Goal: Task Accomplishment & Management: Manage account settings

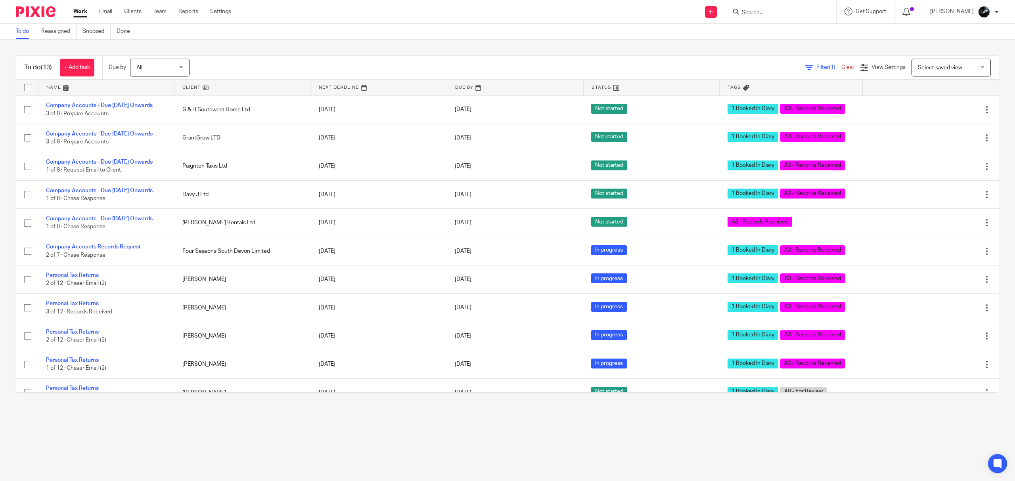
click at [781, 16] on input "Search" at bounding box center [776, 13] width 71 height 7
type input "duffi"
click at [792, 26] on link at bounding box center [833, 34] width 187 height 18
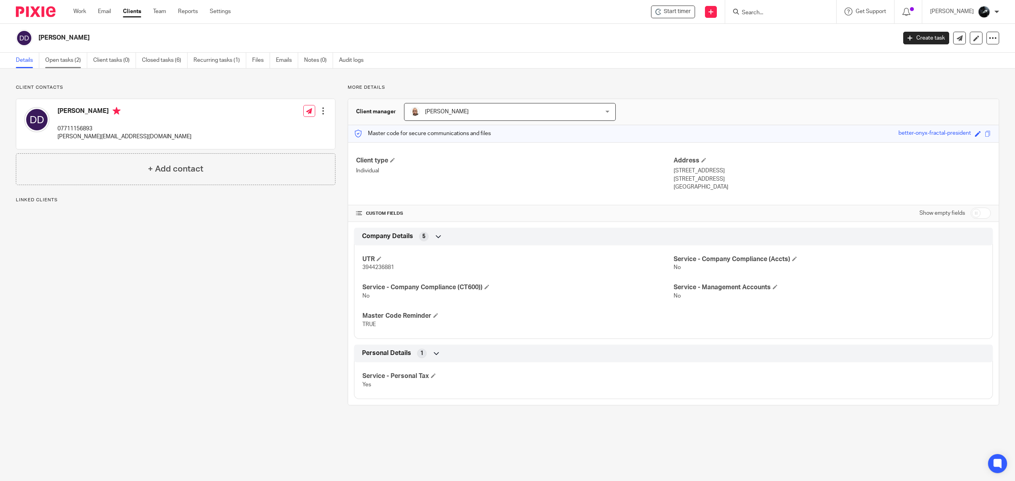
click at [69, 57] on link "Open tasks (2)" at bounding box center [66, 60] width 42 height 15
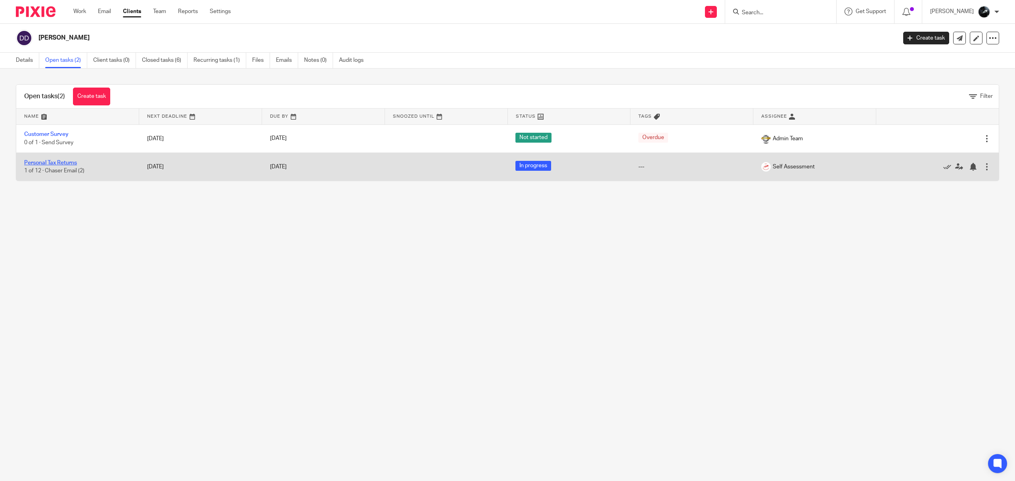
click at [65, 163] on link "Personal Tax Returns" at bounding box center [50, 163] width 53 height 6
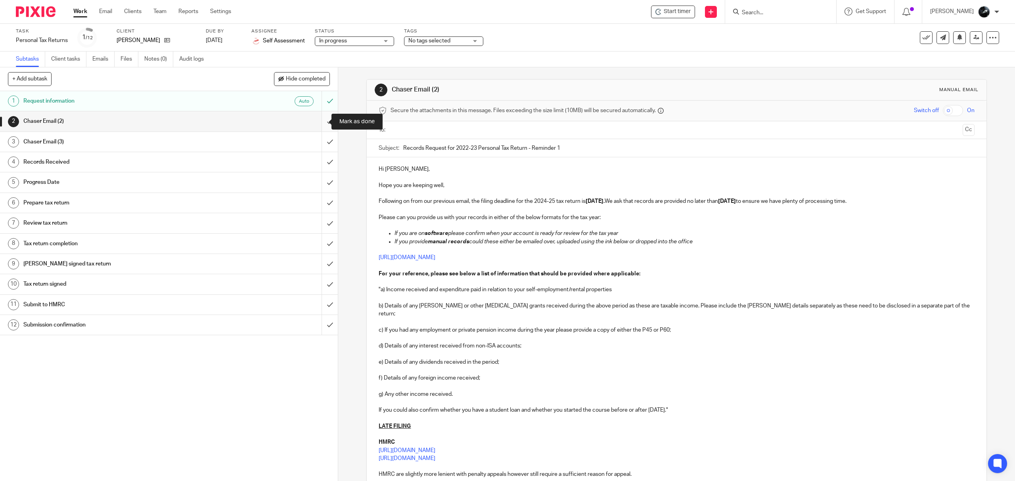
click at [321, 124] on input "submit" at bounding box center [169, 121] width 338 height 20
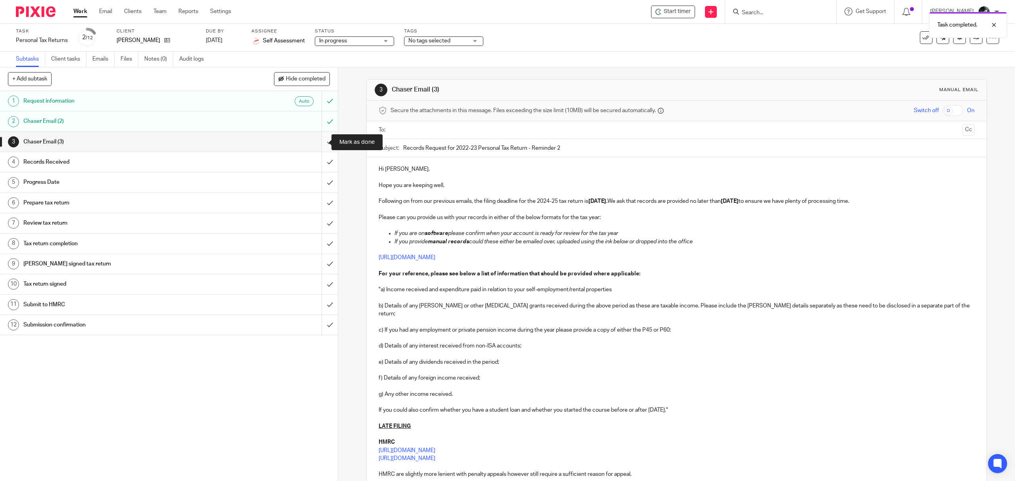
click at [322, 140] on input "submit" at bounding box center [169, 142] width 338 height 20
click at [319, 156] on input "submit" at bounding box center [169, 162] width 338 height 20
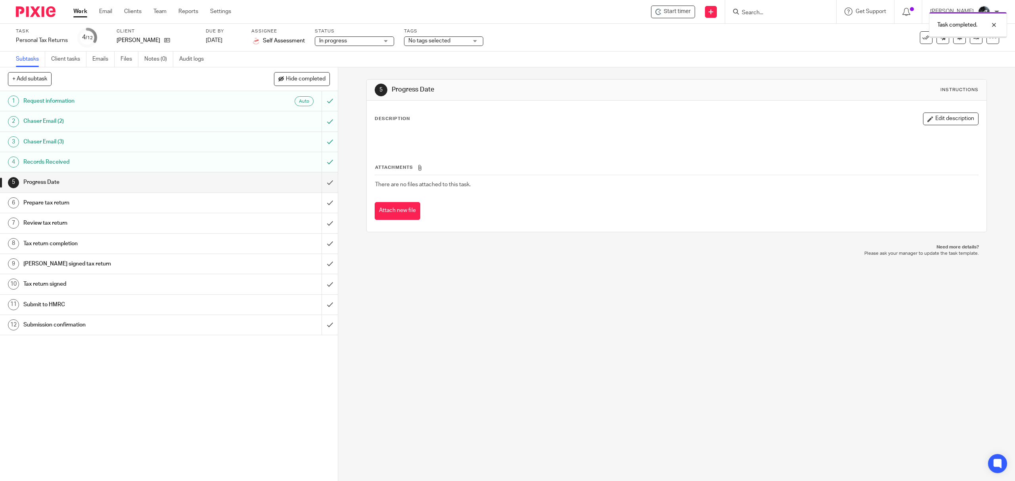
click at [318, 207] on input "submit" at bounding box center [169, 203] width 338 height 20
click at [320, 190] on input "submit" at bounding box center [169, 183] width 338 height 20
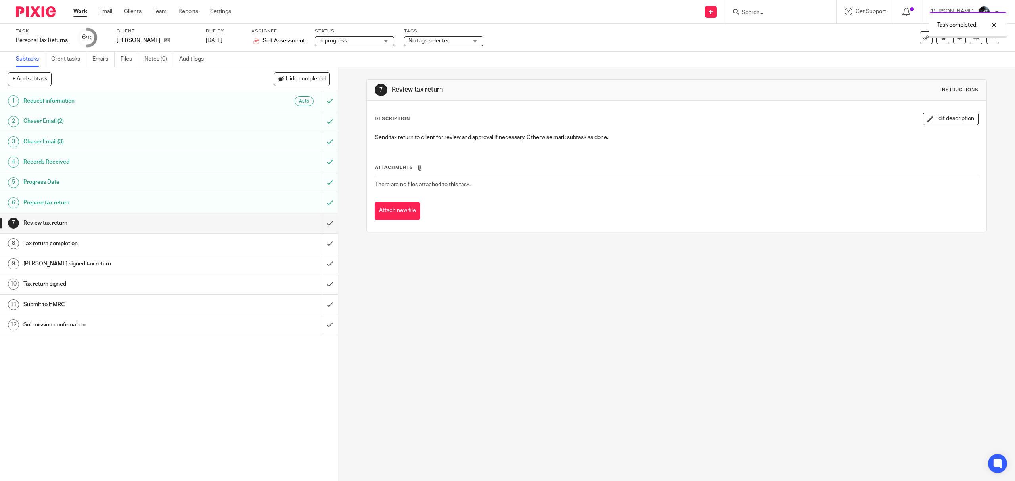
click at [316, 227] on input "submit" at bounding box center [169, 223] width 338 height 20
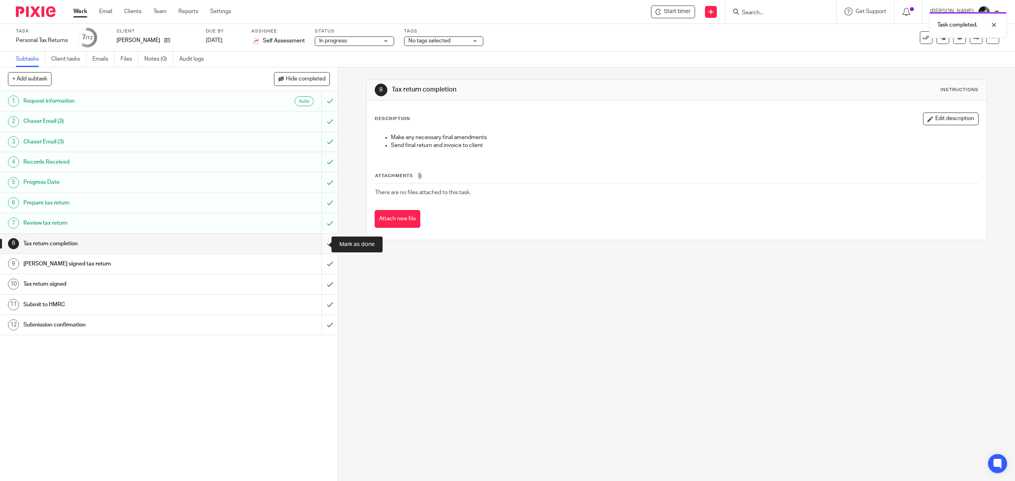
click at [318, 246] on input "submit" at bounding box center [169, 244] width 338 height 20
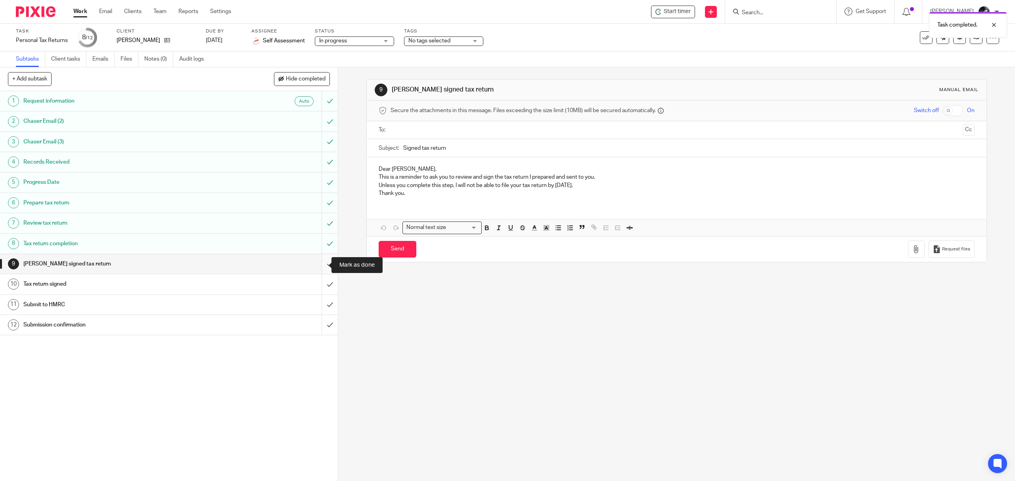
click at [324, 267] on input "submit" at bounding box center [169, 264] width 338 height 20
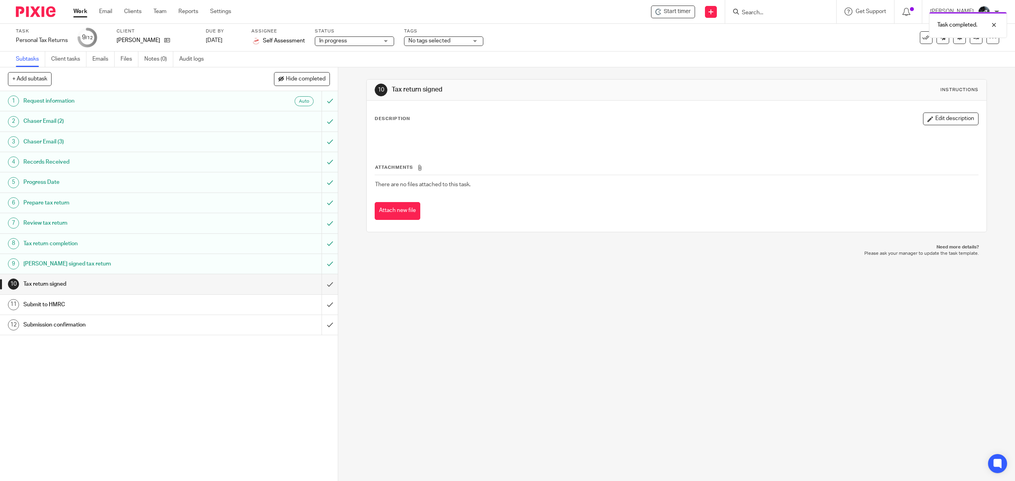
click at [447, 42] on span "No tags selected" at bounding box center [429, 41] width 42 height 6
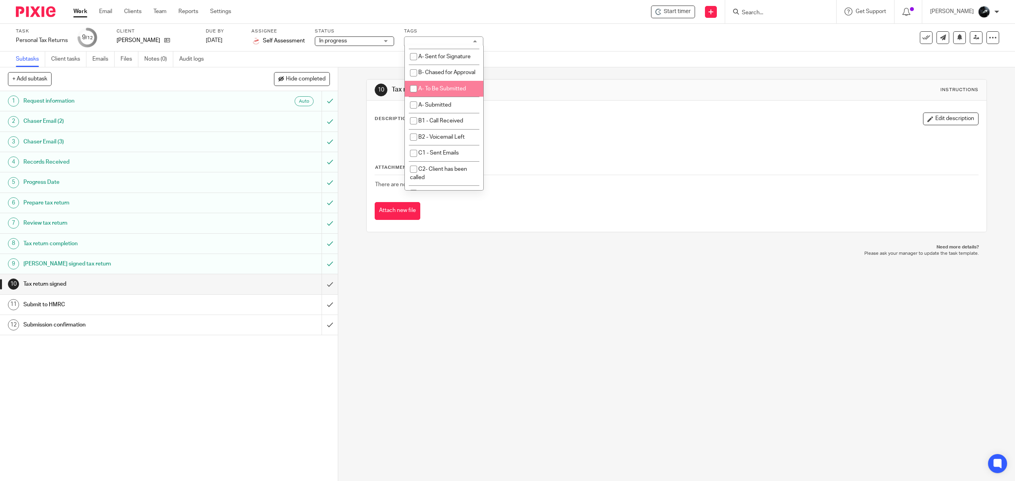
scroll to position [471, 0]
click at [429, 94] on span "A- To Be Submitted" at bounding box center [442, 91] width 48 height 6
checkbox input "true"
click at [318, 288] on input "submit" at bounding box center [169, 284] width 338 height 20
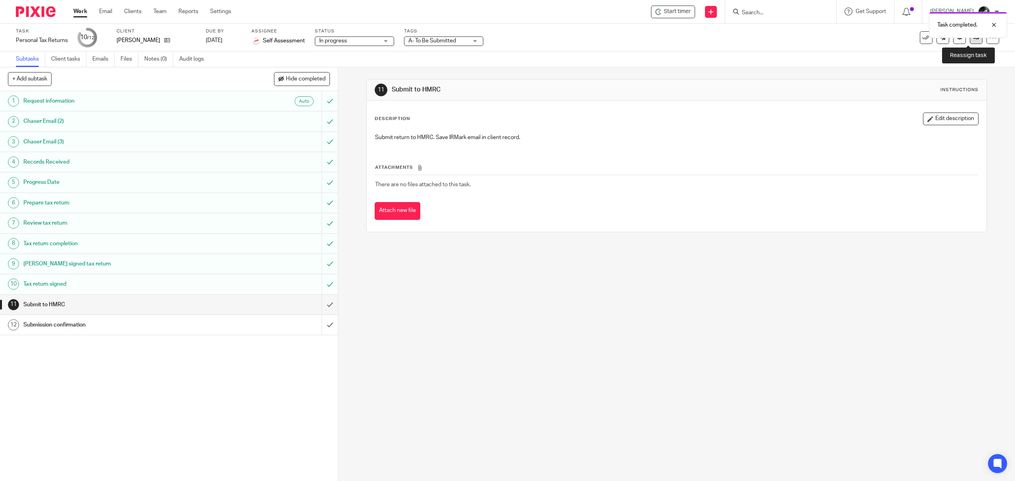
click at [974, 40] on icon at bounding box center [977, 38] width 6 height 6
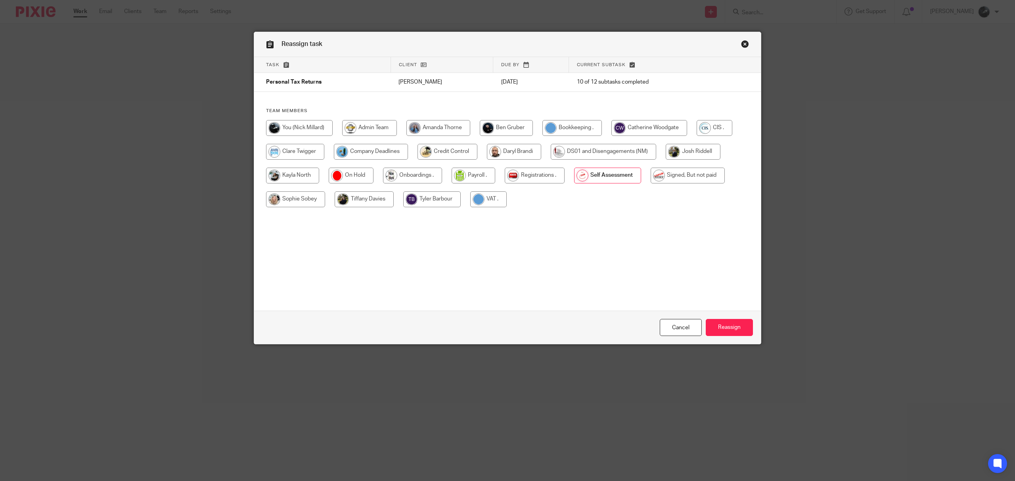
drag, startPoint x: 678, startPoint y: 176, endPoint x: 687, endPoint y: 181, distance: 10.1
click at [680, 176] on input "radio" at bounding box center [688, 176] width 74 height 16
radio input "true"
click at [728, 322] on input "Reassign" at bounding box center [729, 327] width 47 height 17
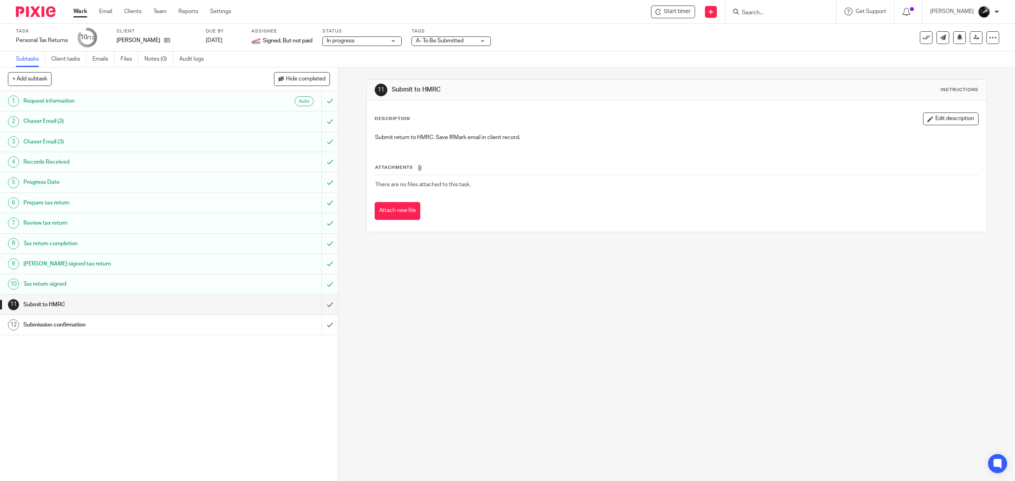
click at [768, 12] on input "Search" at bounding box center [776, 13] width 71 height 7
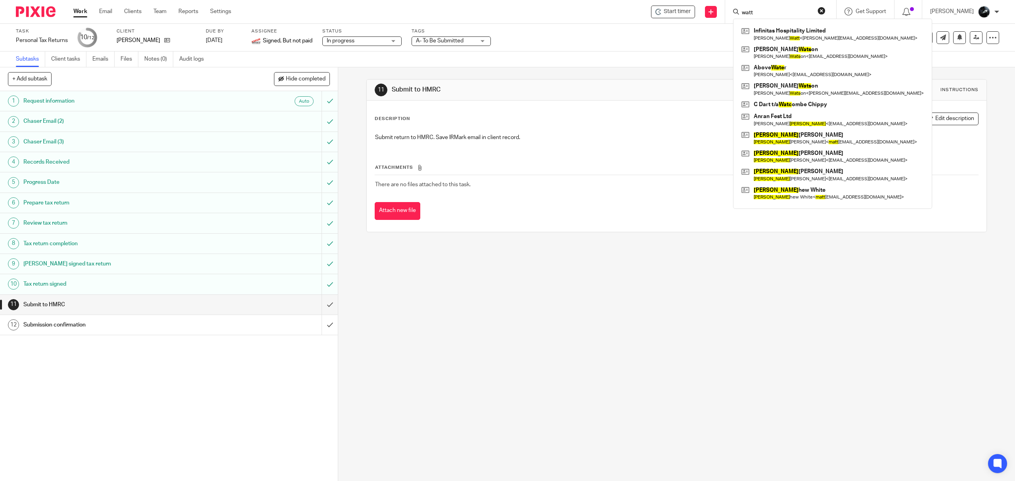
type input "watt"
click button "submit" at bounding box center [0, 0] width 0 height 0
click at [776, 34] on link at bounding box center [833, 34] width 186 height 18
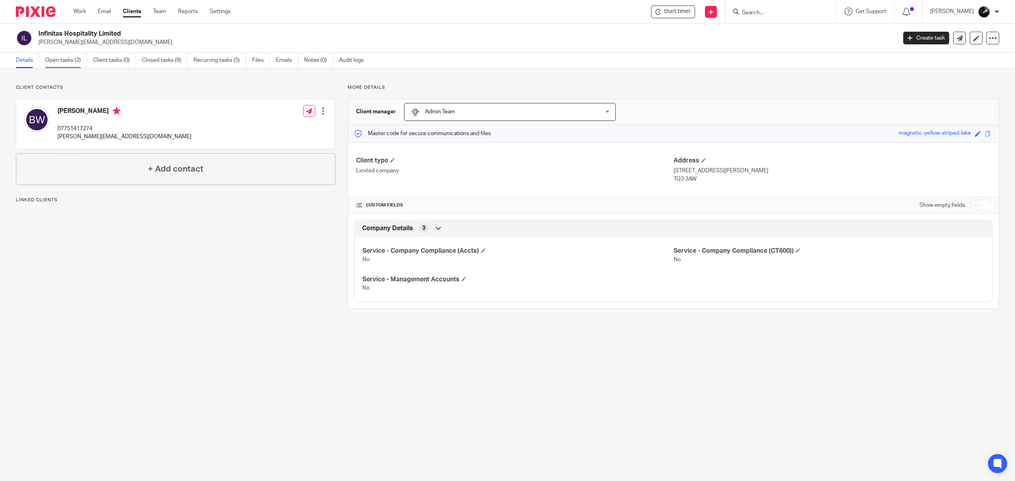
click at [56, 59] on link "Open tasks (2)" at bounding box center [66, 60] width 42 height 15
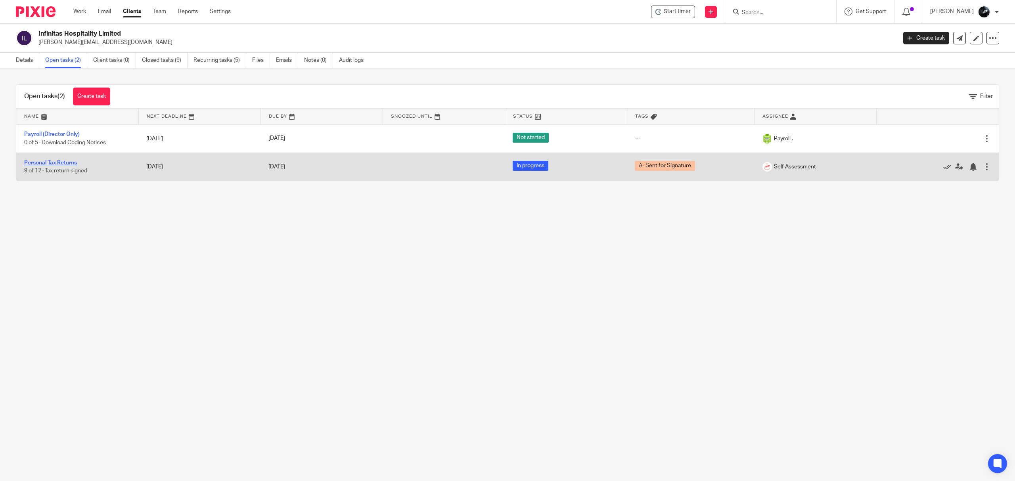
click at [50, 162] on link "Personal Tax Returns" at bounding box center [50, 163] width 53 height 6
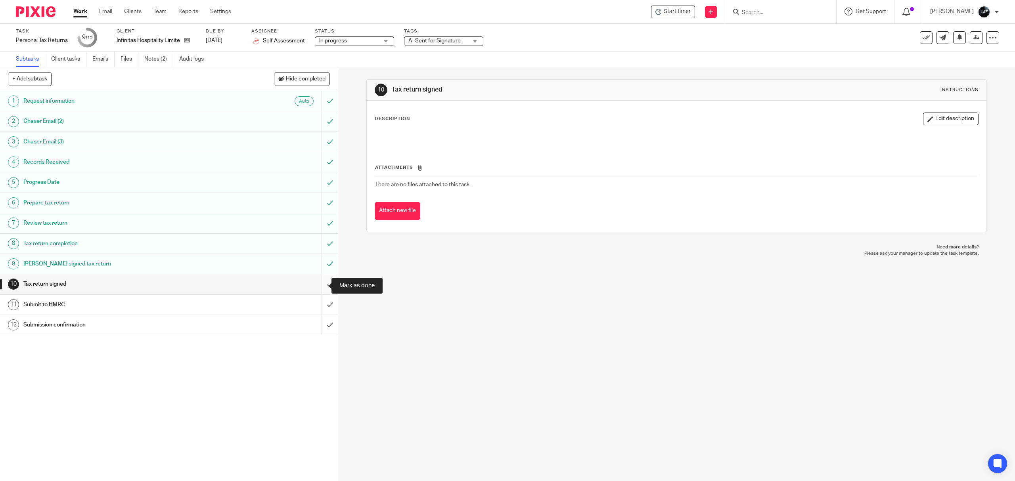
click at [317, 284] on input "submit" at bounding box center [169, 284] width 338 height 20
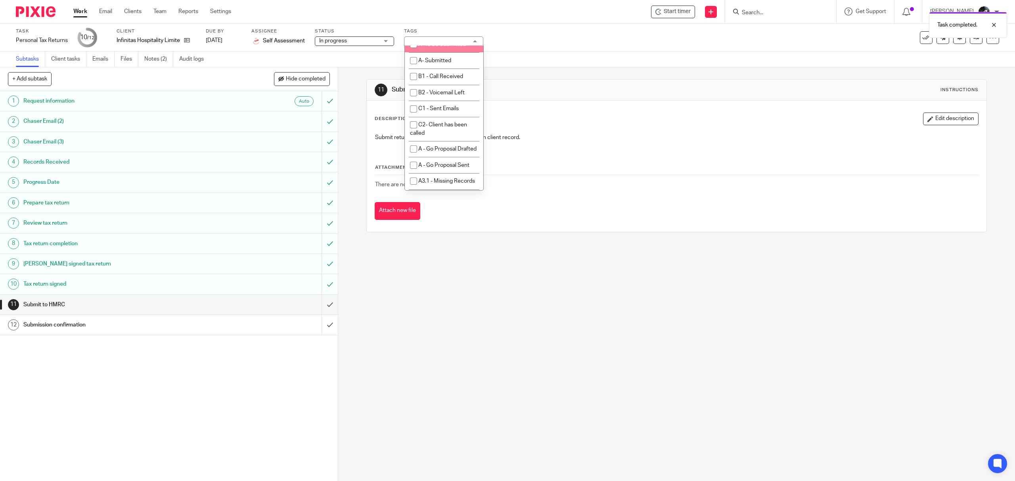
scroll to position [529, 0]
drag, startPoint x: 444, startPoint y: 62, endPoint x: 439, endPoint y: 65, distance: 5.5
click at [440, 10] on li "A- Sent for Signature" at bounding box center [444, 1] width 79 height 16
checkbox input "false"
drag, startPoint x: 452, startPoint y: 102, endPoint x: 504, endPoint y: 91, distance: 53.0
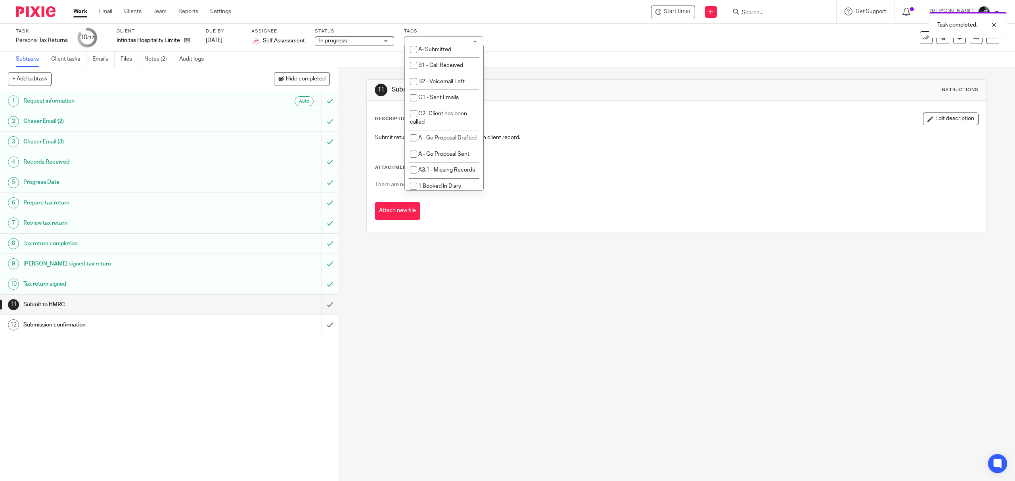
click at [452, 42] on li "A- To Be Submitted" at bounding box center [444, 33] width 79 height 16
checkbox input "true"
click at [970, 41] on link at bounding box center [976, 37] width 13 height 13
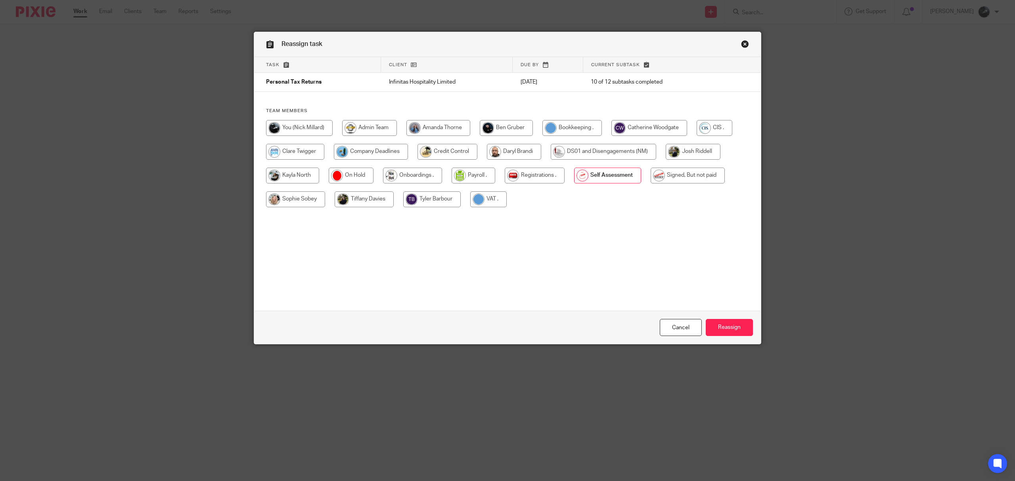
click at [713, 166] on div at bounding box center [507, 167] width 483 height 95
click at [713, 172] on input "radio" at bounding box center [688, 176] width 74 height 16
radio input "true"
click at [729, 329] on input "Reassign" at bounding box center [729, 327] width 47 height 17
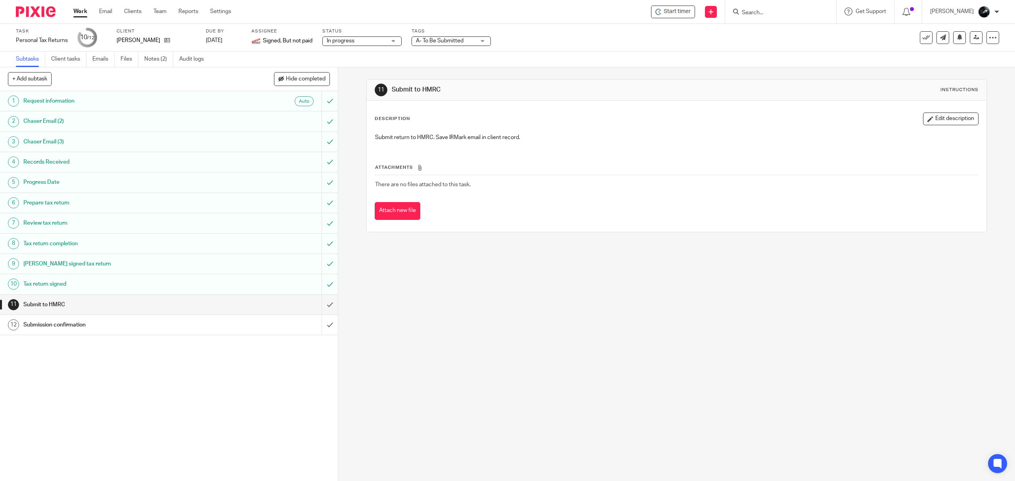
click at [20, 4] on div at bounding box center [32, 11] width 65 height 23
click at [43, 13] on img at bounding box center [36, 11] width 40 height 11
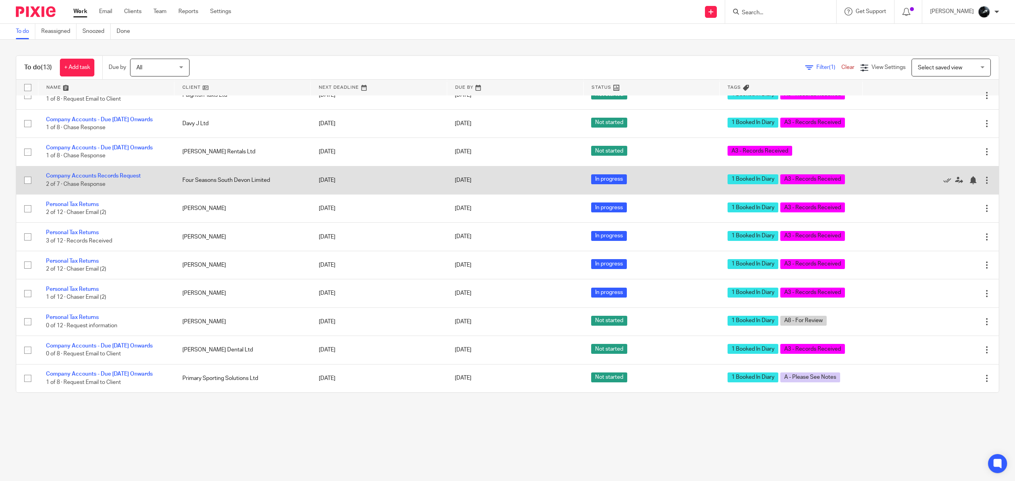
scroll to position [104, 0]
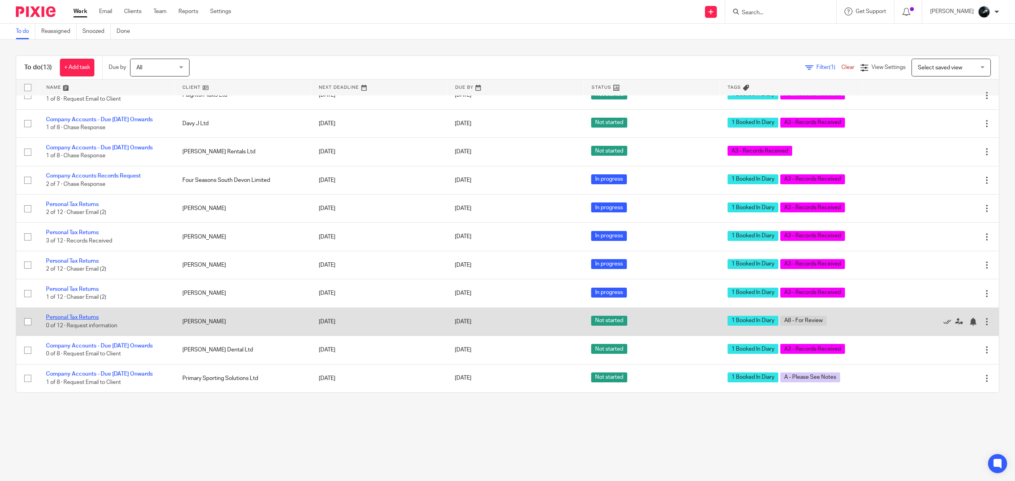
click at [89, 315] on link "Personal Tax Returns" at bounding box center [72, 318] width 53 height 6
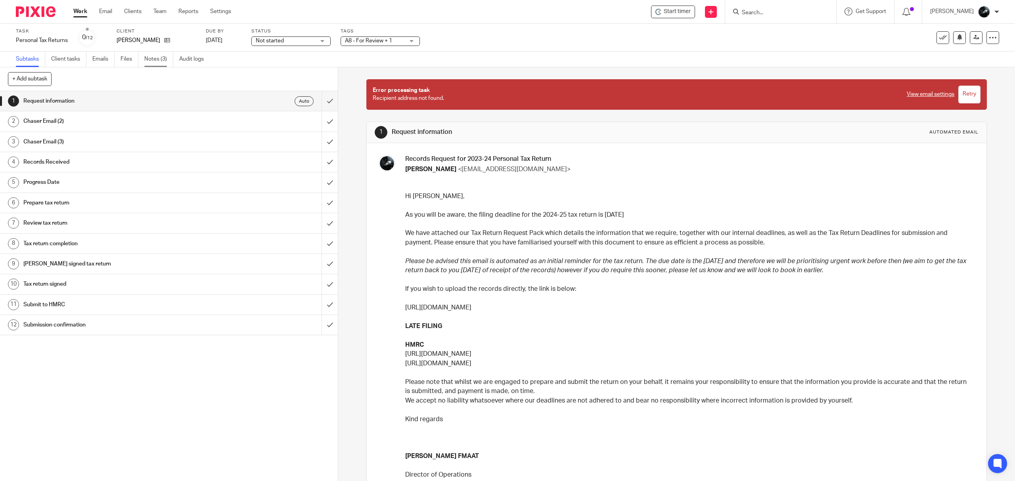
click at [149, 59] on link "Notes (3)" at bounding box center [158, 59] width 29 height 15
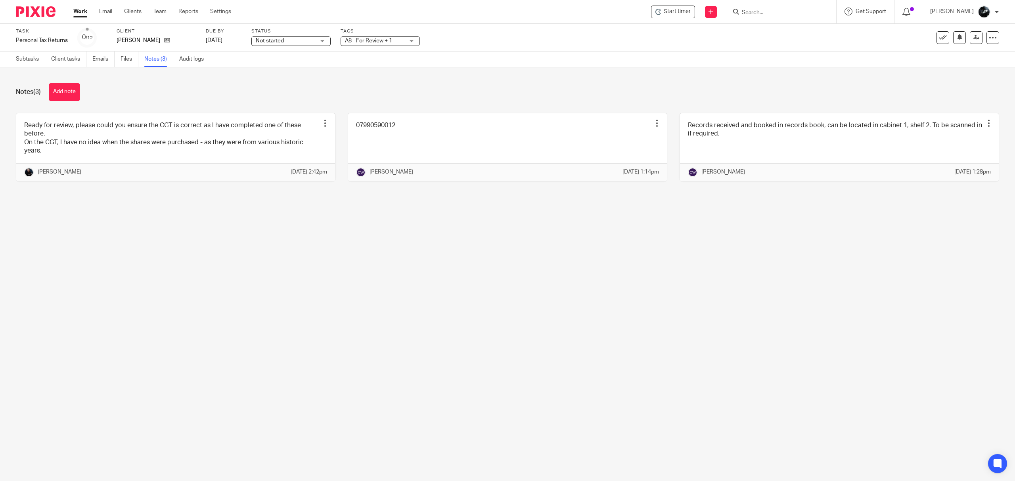
click at [129, 56] on link "Files" at bounding box center [130, 59] width 18 height 15
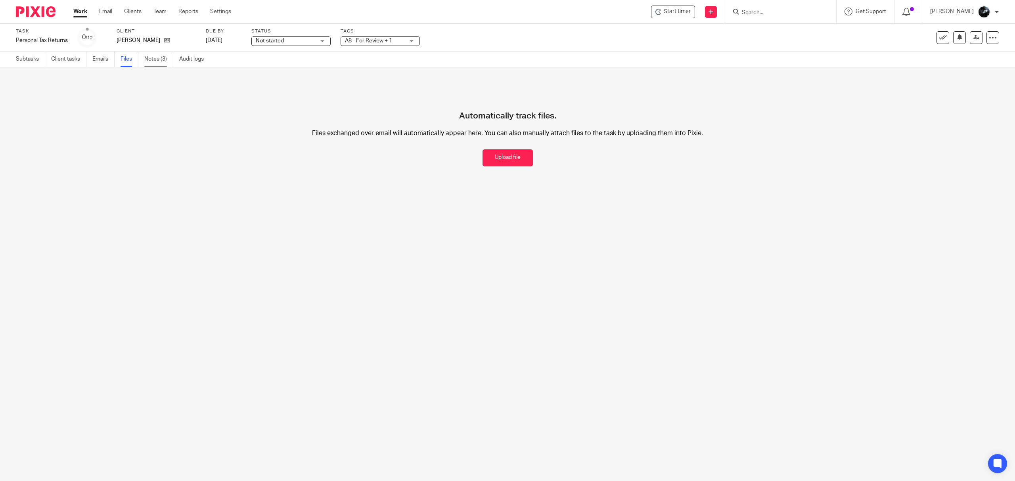
click at [166, 55] on link "Notes (3)" at bounding box center [158, 59] width 29 height 15
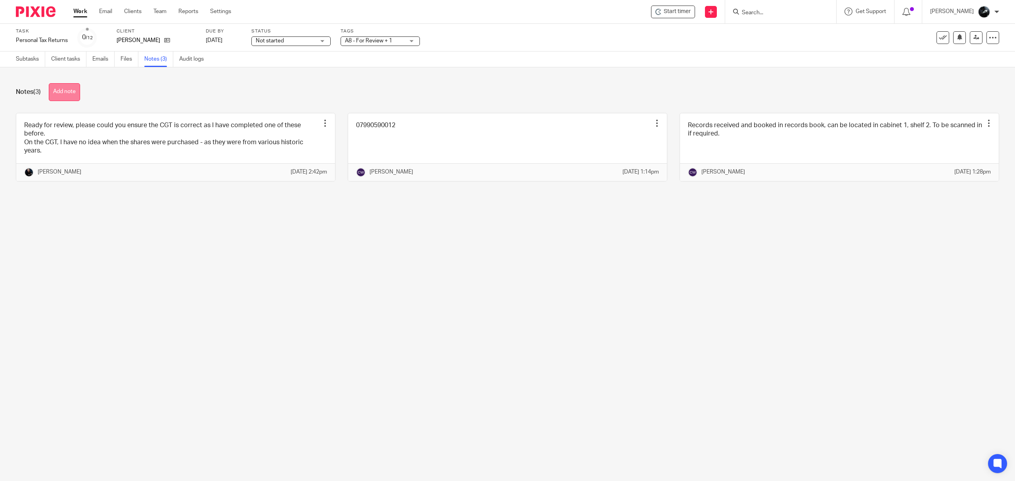
click at [67, 86] on button "Add note" at bounding box center [64, 92] width 31 height 18
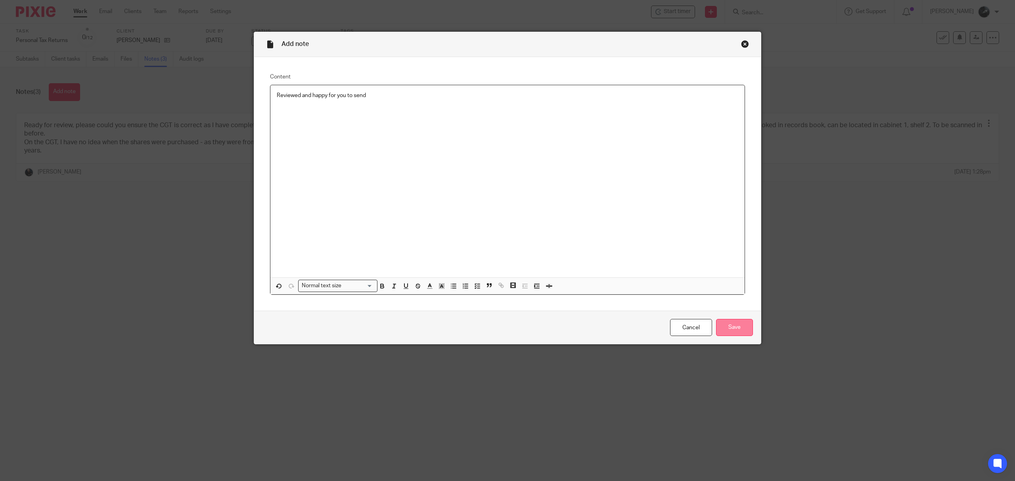
click at [725, 335] on input "Save" at bounding box center [734, 327] width 37 height 17
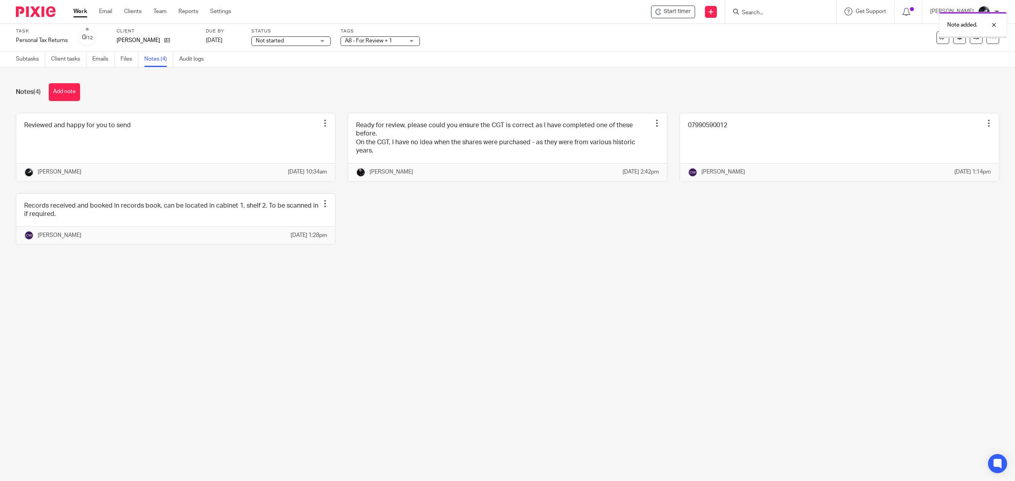
click at [410, 40] on div "A8 - For Review + 1" at bounding box center [380, 41] width 79 height 10
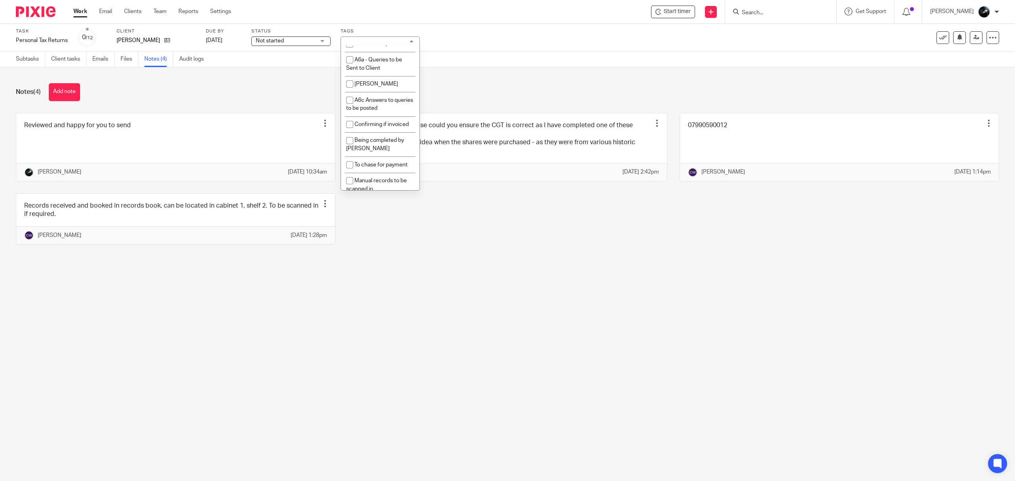
click at [384, 31] on span "1 Booked In Diary" at bounding box center [376, 28] width 43 height 6
checkbox input "false"
click at [380, 46] on li "A10- To Be Sent for Signature" at bounding box center [380, 33] width 79 height 24
checkbox input "true"
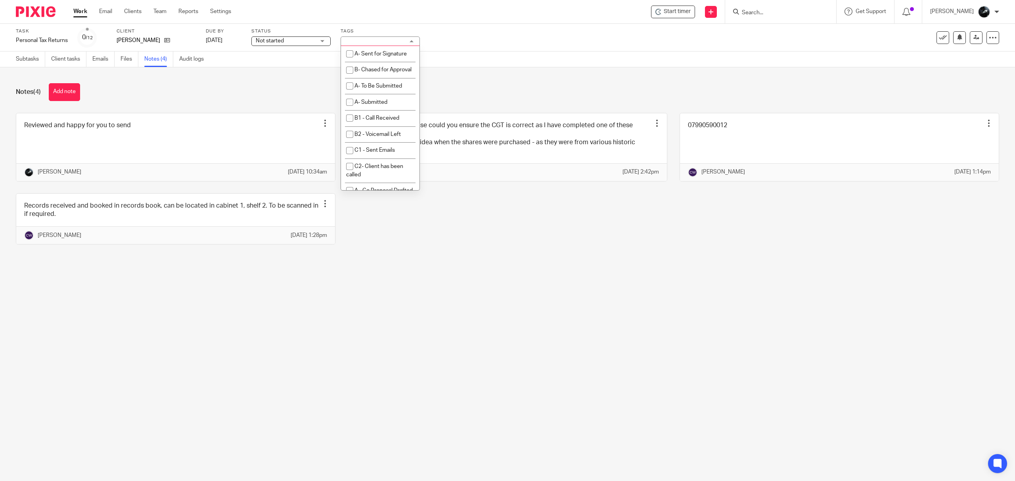
checkbox input "false"
click at [974, 35] on icon at bounding box center [977, 38] width 6 height 6
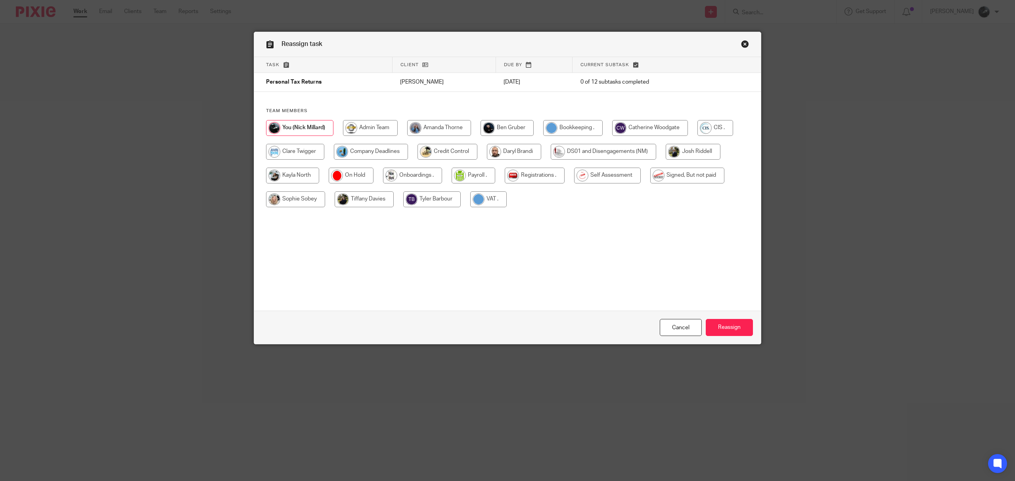
click at [528, 127] on input "radio" at bounding box center [507, 128] width 53 height 16
radio input "true"
click at [722, 322] on input "Reassign" at bounding box center [729, 327] width 47 height 17
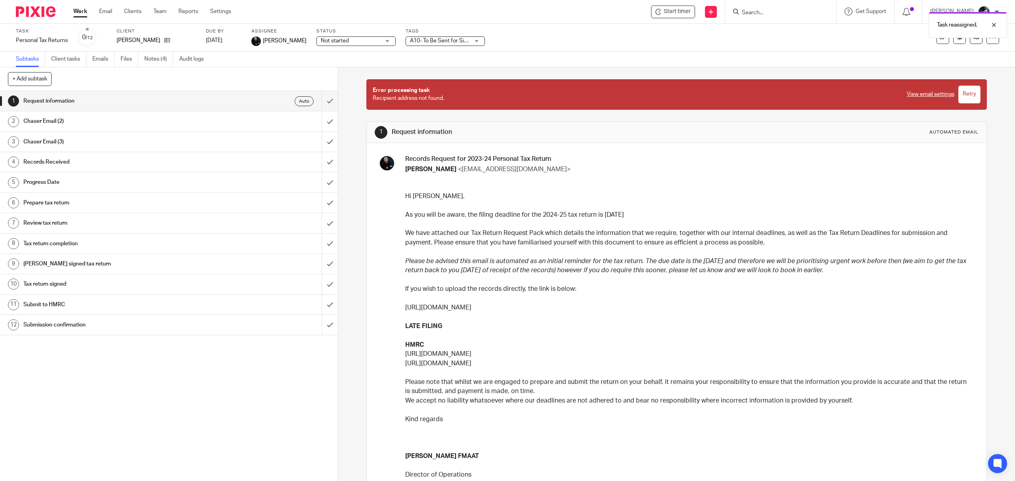
click at [34, 4] on div at bounding box center [32, 11] width 65 height 23
click at [34, 12] on img at bounding box center [36, 11] width 40 height 11
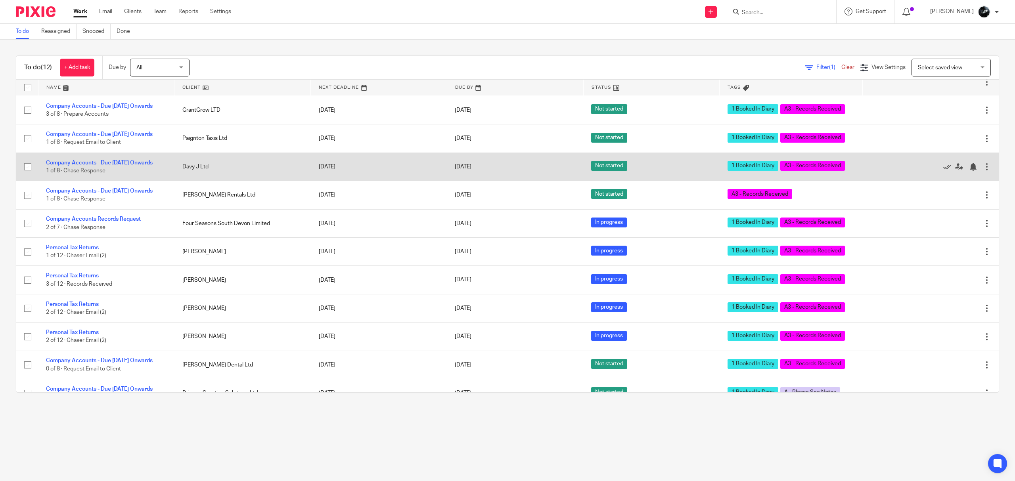
scroll to position [53, 0]
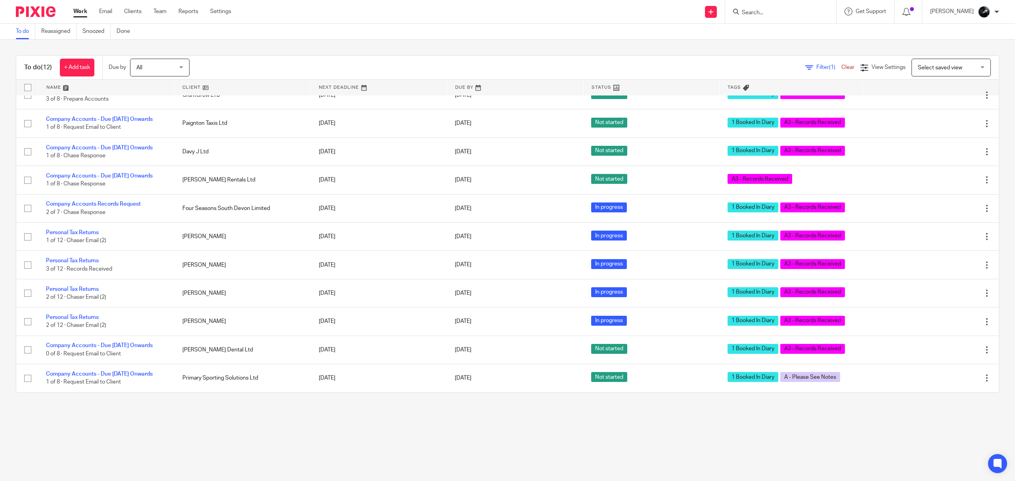
click at [767, 12] on input "Search" at bounding box center [776, 13] width 71 height 7
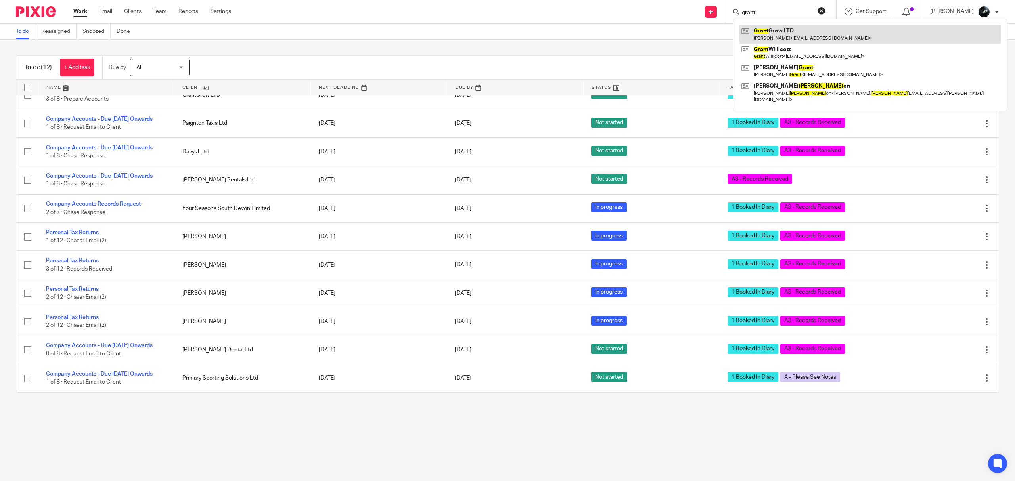
type input "grant"
click at [784, 33] on link at bounding box center [870, 34] width 261 height 18
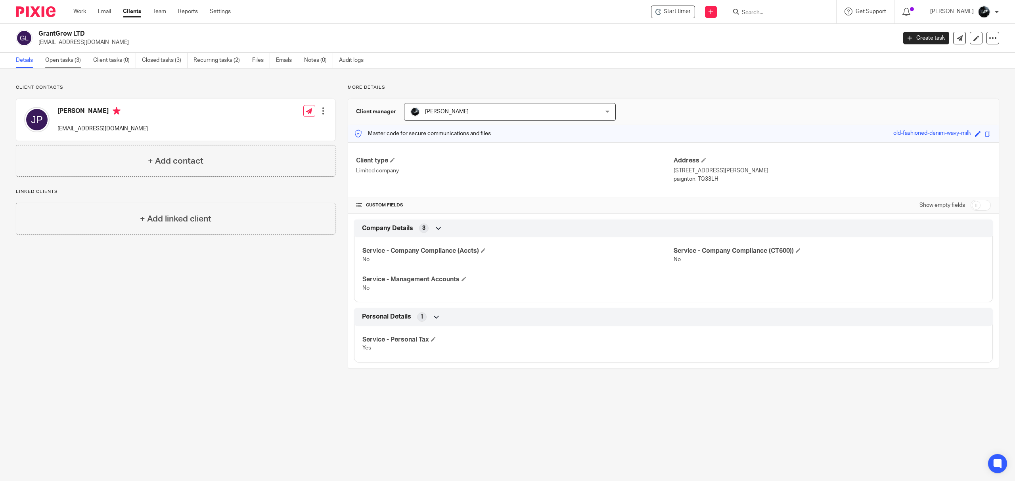
click link "Open tasks (3)"
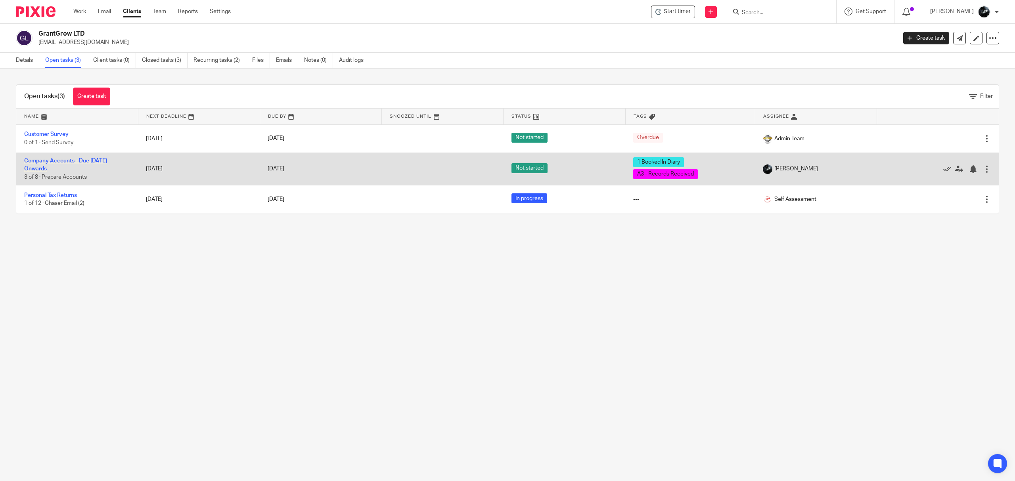
click at [48, 161] on link "Company Accounts - Due [DATE] Onwards" at bounding box center [65, 164] width 83 height 13
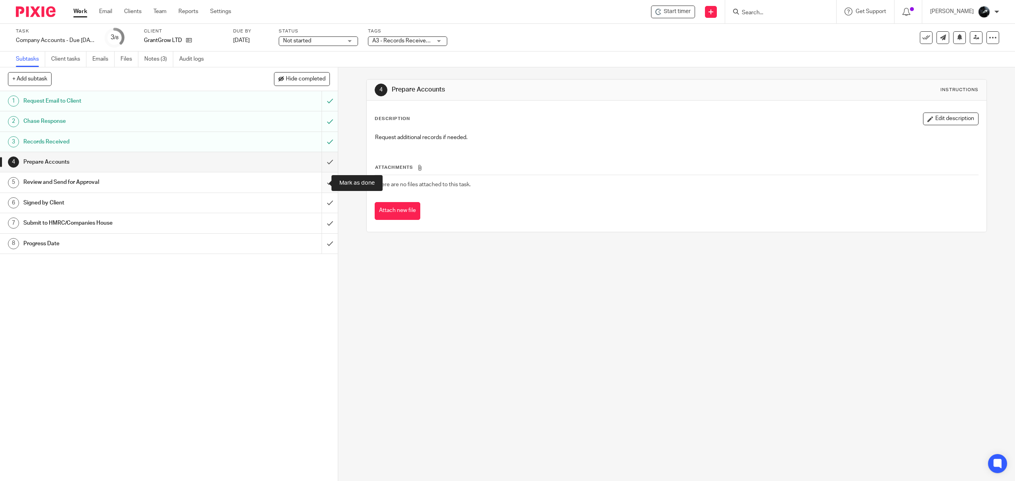
click at [319, 181] on input "submit" at bounding box center [169, 183] width 338 height 20
click at [321, 161] on input "submit" at bounding box center [169, 162] width 338 height 20
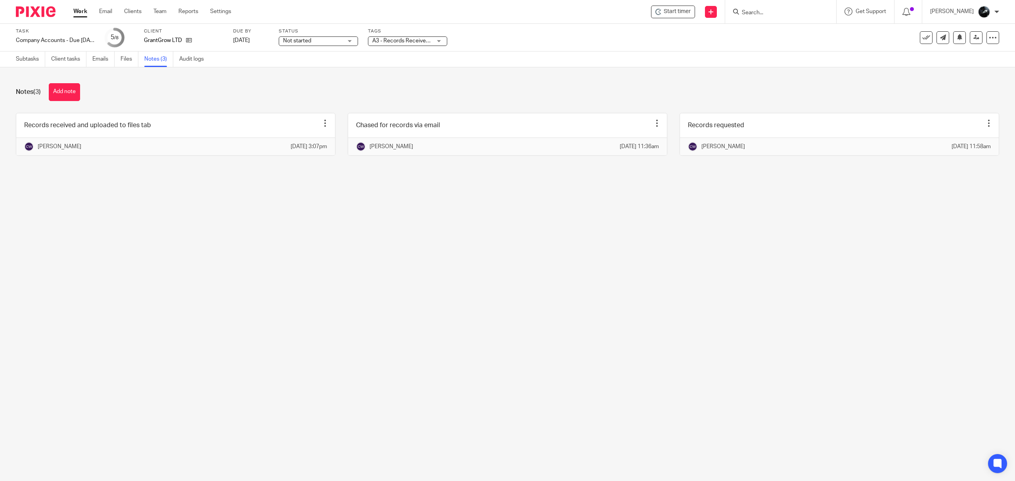
click at [417, 42] on span "A3 - Records Received + 1" at bounding box center [404, 41] width 65 height 6
click at [412, 43] on li "A3 - Records Received" at bounding box center [407, 35] width 79 height 16
checkbox input "false"
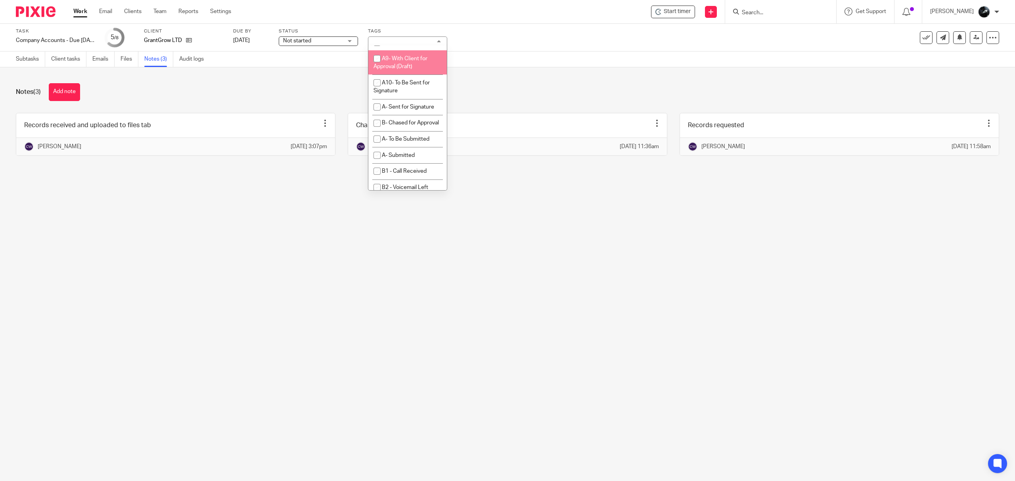
click at [411, 75] on li "A9- With Client for Approval (Draft)" at bounding box center [407, 62] width 79 height 24
checkbox input "true"
click at [400, 89] on li "1 Booked In Diary" at bounding box center [407, 81] width 79 height 16
checkbox input "false"
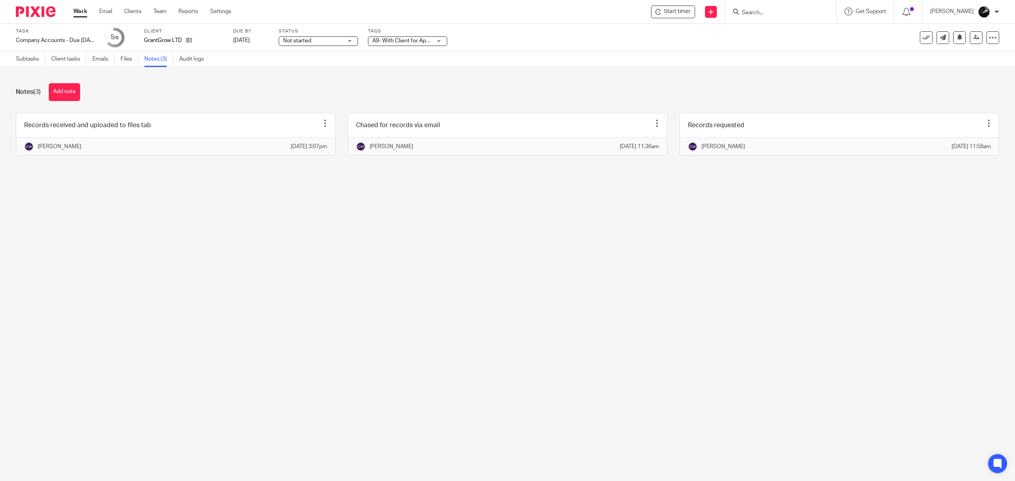
click at [604, 228] on main "Task Company Accounts - Due 1st May 2023 Onwards Save Company Accounts - Due 1s…" at bounding box center [507, 240] width 1015 height 481
click at [970, 39] on link at bounding box center [976, 37] width 13 height 13
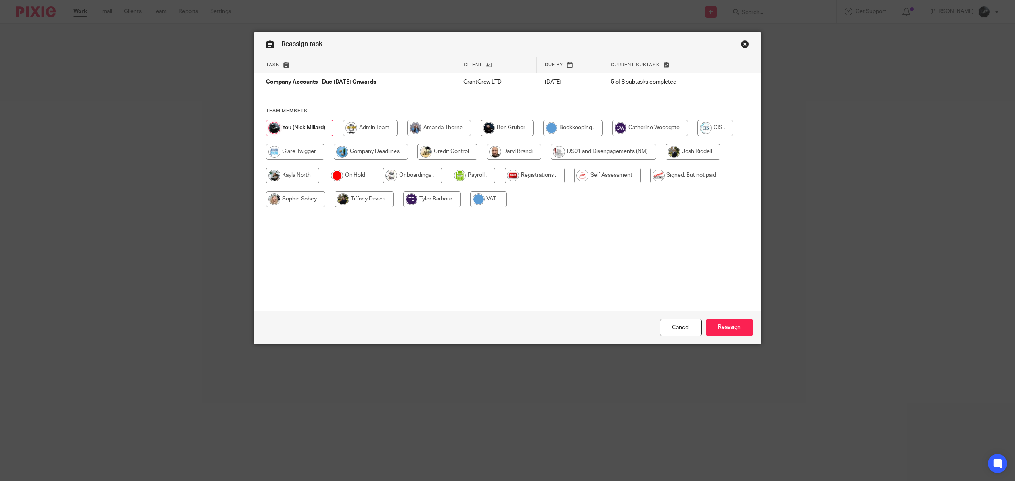
click at [375, 147] on input "radio" at bounding box center [371, 152] width 74 height 16
radio input "true"
click at [730, 327] on input "Reassign" at bounding box center [729, 327] width 47 height 17
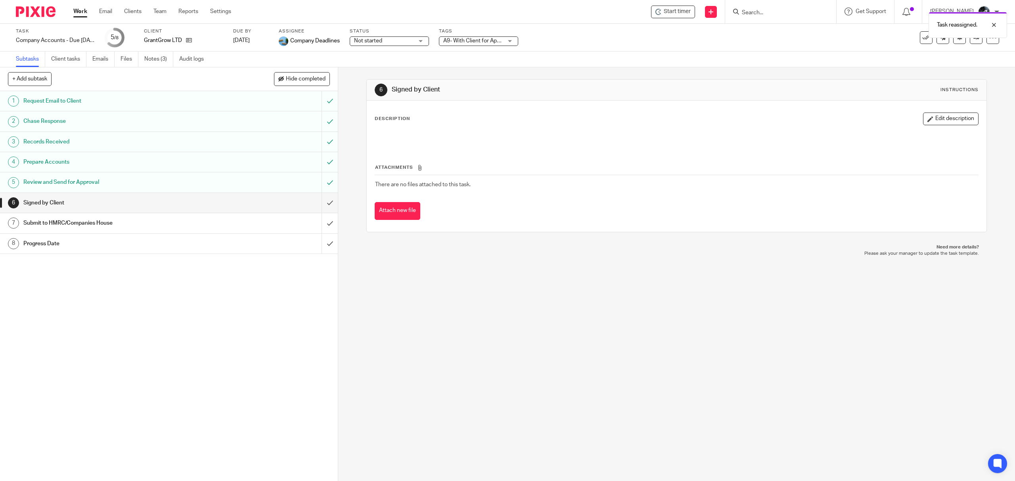
click at [42, 12] on img at bounding box center [36, 11] width 40 height 11
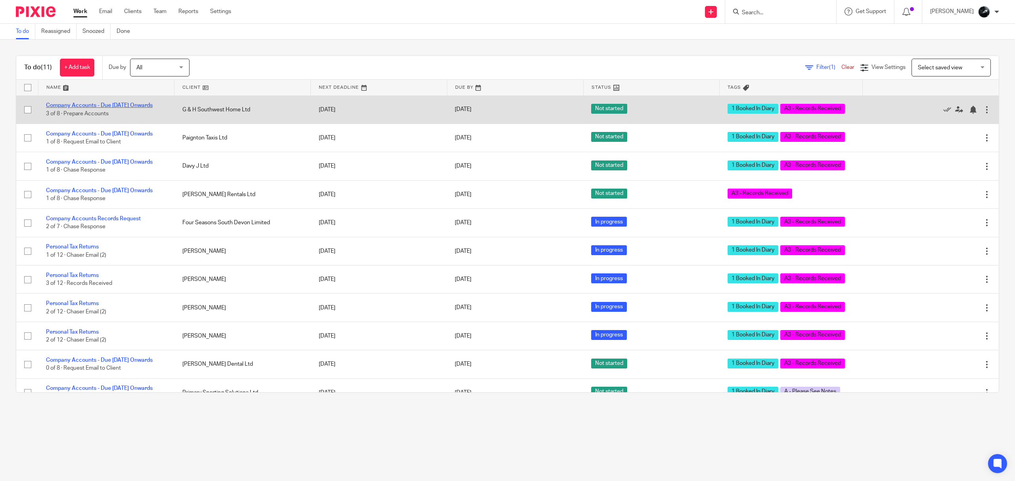
click at [87, 105] on link "Company Accounts - Due [DATE] Onwards" at bounding box center [99, 106] width 107 height 6
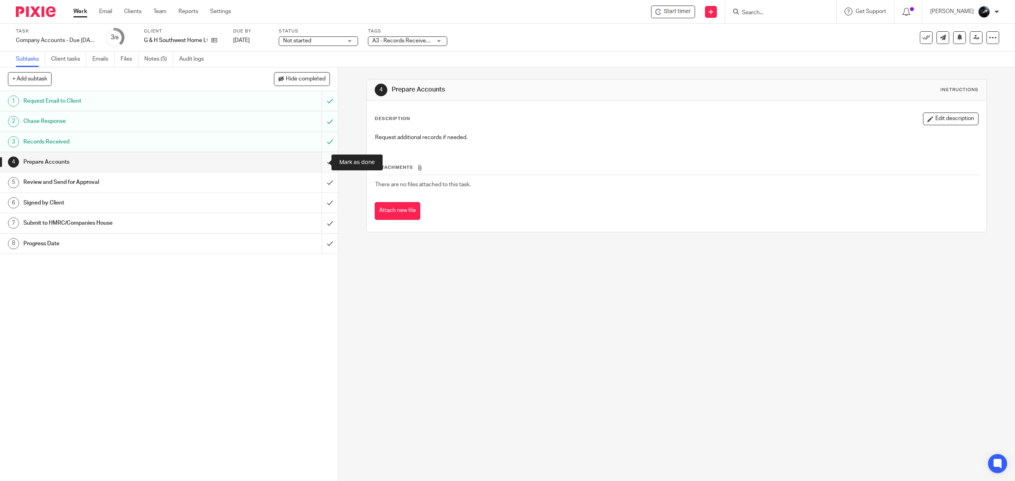
click at [319, 165] on input "submit" at bounding box center [169, 162] width 338 height 20
click at [319, 180] on input "submit" at bounding box center [169, 183] width 338 height 20
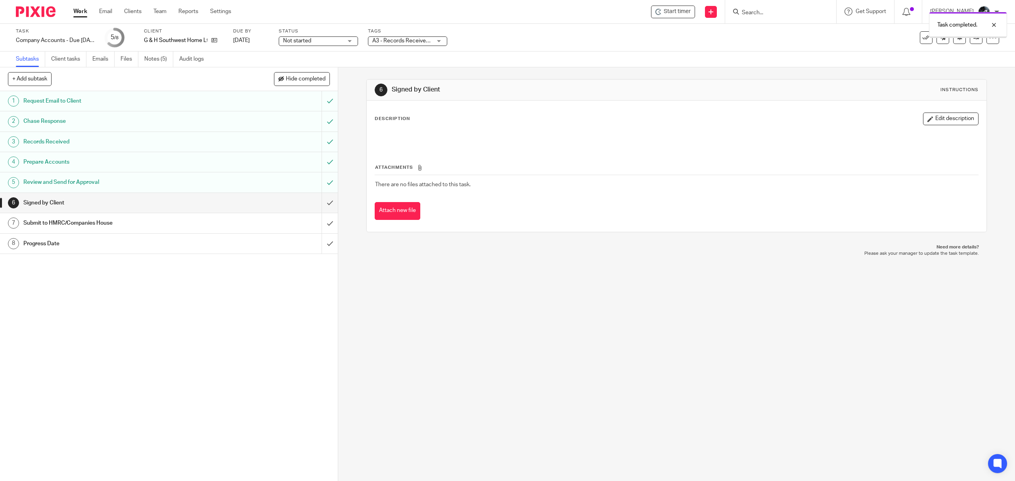
click at [424, 40] on span "A3 - Records Received + 1" at bounding box center [404, 41] width 65 height 6
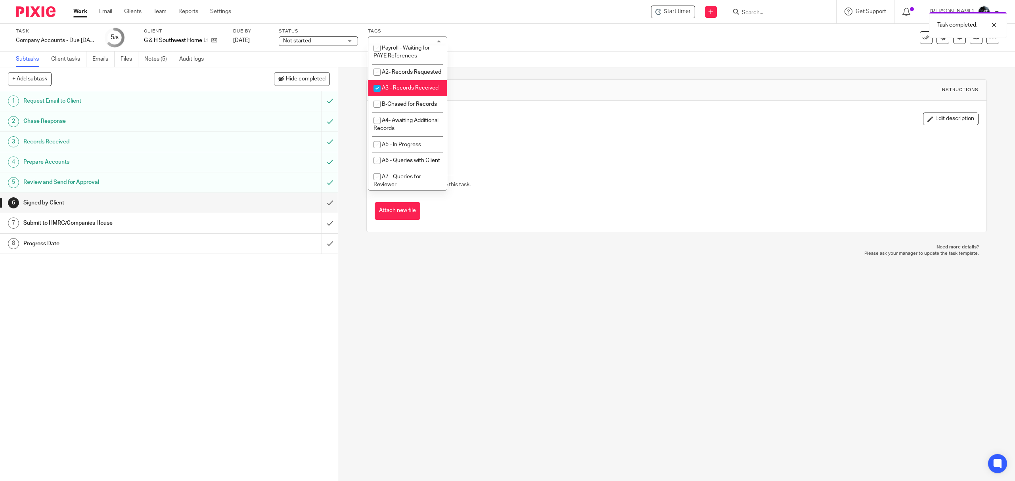
click at [405, 91] on span "A3 - Records Received" at bounding box center [410, 88] width 57 height 6
checkbox input "false"
click at [414, 62] on li "A- Sent for Signature" at bounding box center [407, 54] width 79 height 16
checkbox input "true"
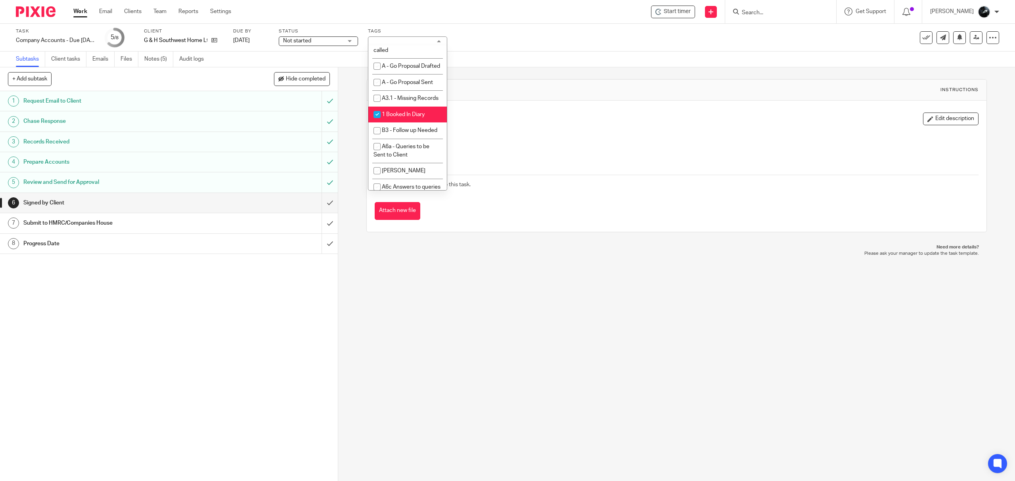
scroll to position [634, 0]
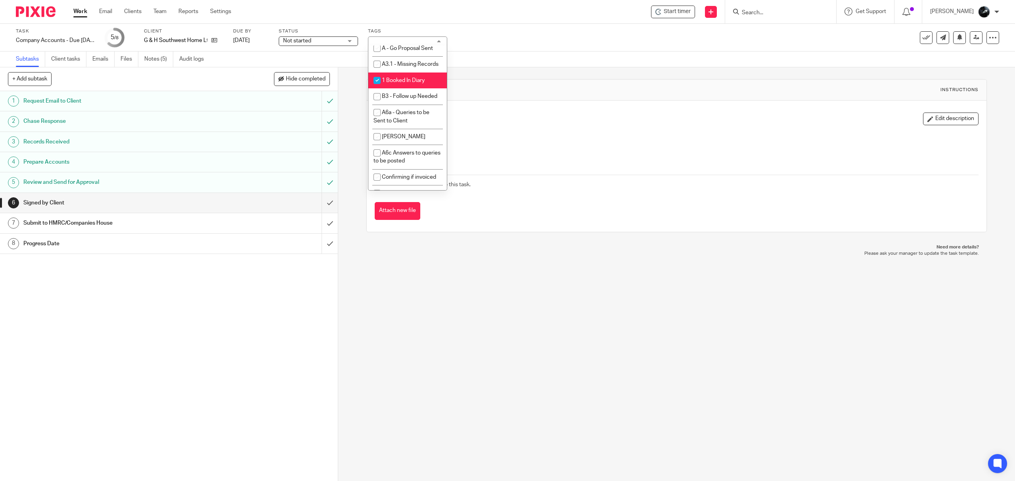
click at [411, 83] on span "1 Booked In Diary" at bounding box center [403, 81] width 43 height 6
checkbox input "false"
click at [970, 37] on link at bounding box center [976, 37] width 13 height 13
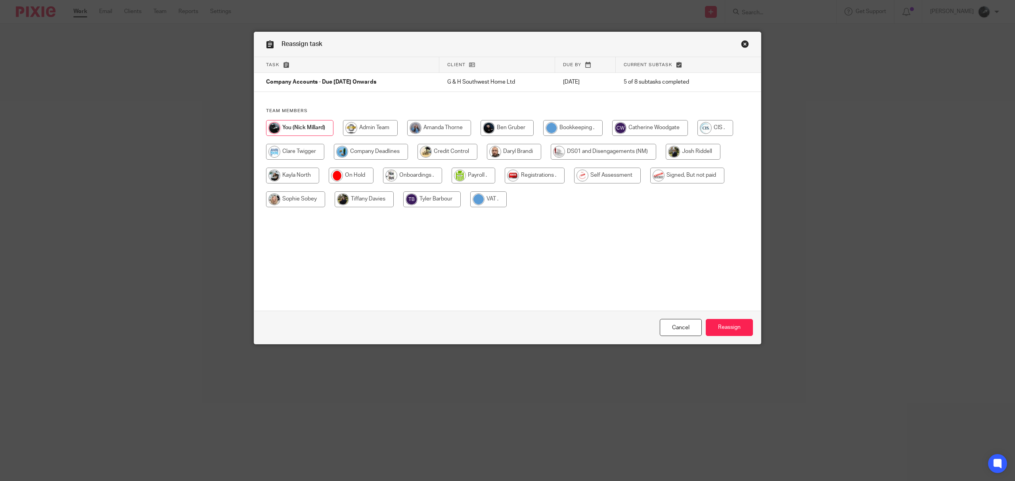
click at [362, 151] on input "radio" at bounding box center [371, 152] width 74 height 16
radio input "true"
click at [739, 327] on input "Reassign" at bounding box center [729, 327] width 47 height 17
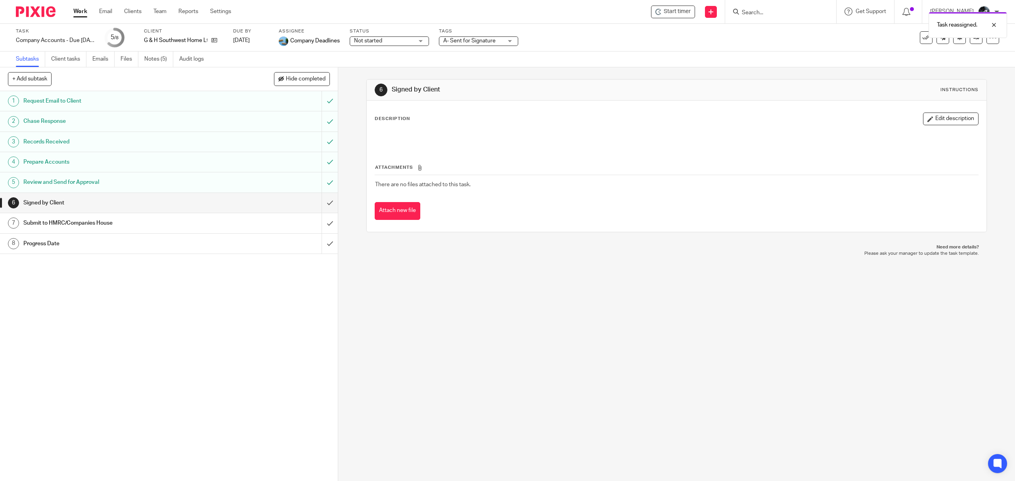
click at [795, 16] on div "Task reassigned." at bounding box center [758, 23] width 500 height 30
click at [784, 12] on div "Task reassigned." at bounding box center [758, 23] width 500 height 30
click at [759, 10] on div "Task reassigned." at bounding box center [758, 23] width 500 height 30
click at [753, 12] on div at bounding box center [779, 12] width 92 height 10
click at [765, 13] on input "Search" at bounding box center [776, 13] width 71 height 7
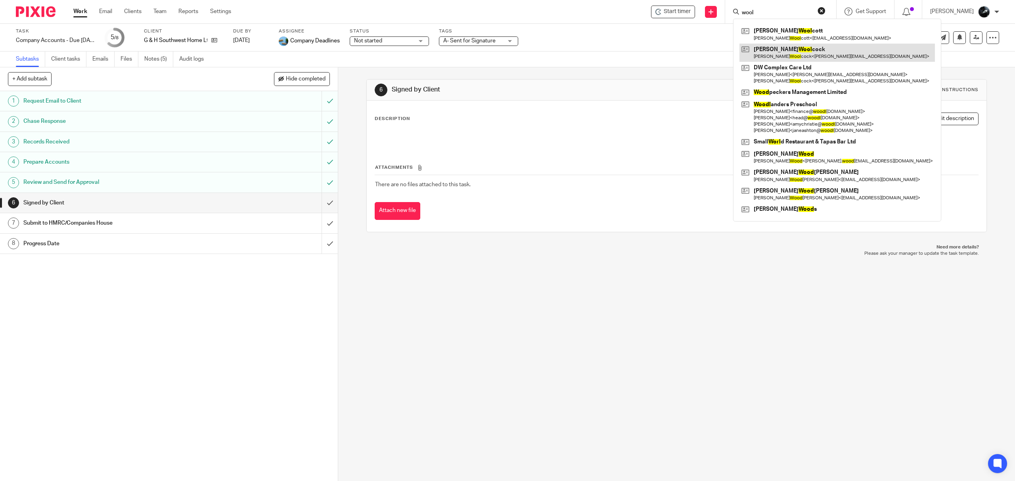
type input "wool"
click at [792, 51] on link at bounding box center [838, 53] width 196 height 18
click at [826, 10] on button "reset" at bounding box center [822, 11] width 8 height 8
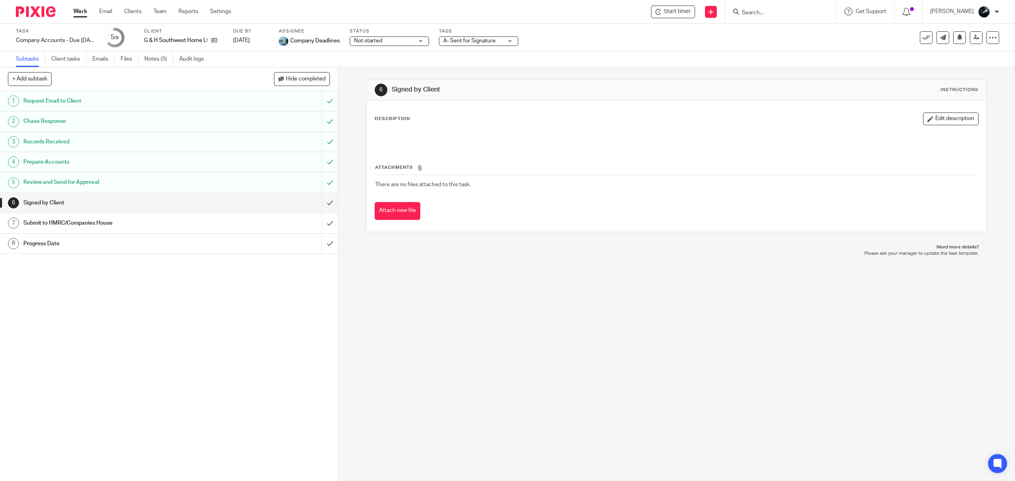
click at [780, 13] on input "Search" at bounding box center [776, 13] width 71 height 7
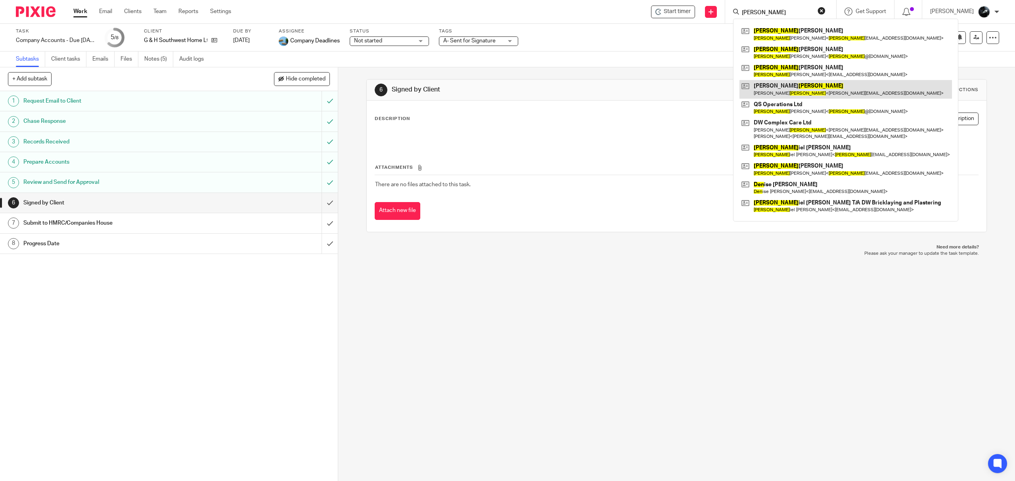
type input "[PERSON_NAME]"
click at [795, 90] on link at bounding box center [846, 89] width 213 height 18
click at [38, 17] on div at bounding box center [32, 11] width 65 height 23
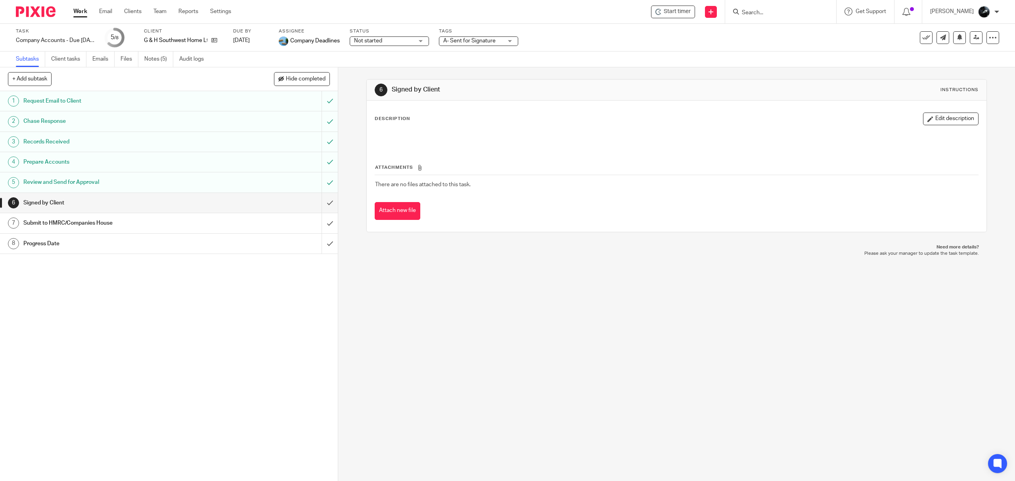
click at [52, 10] on img at bounding box center [36, 11] width 40 height 11
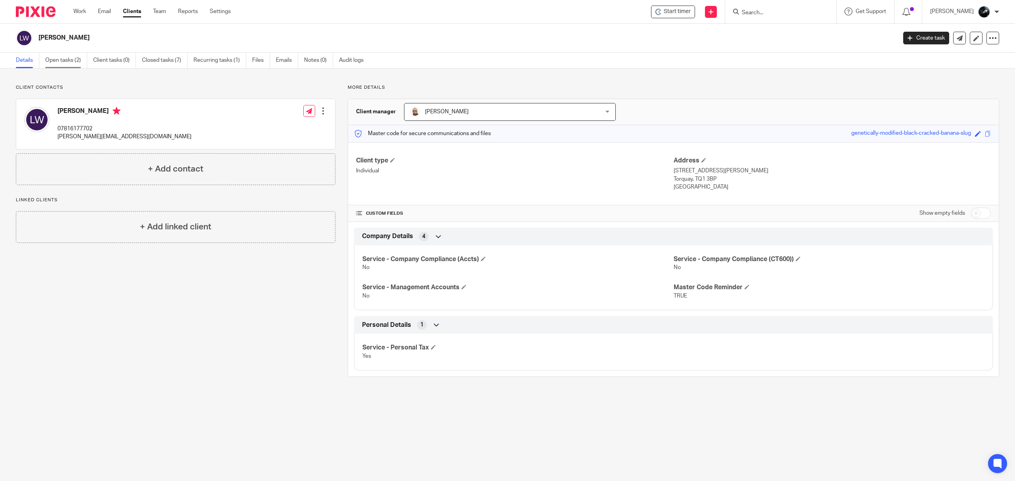
click at [78, 63] on link "Open tasks (2)" at bounding box center [66, 60] width 42 height 15
click at [70, 61] on link "Open tasks (2)" at bounding box center [66, 60] width 42 height 15
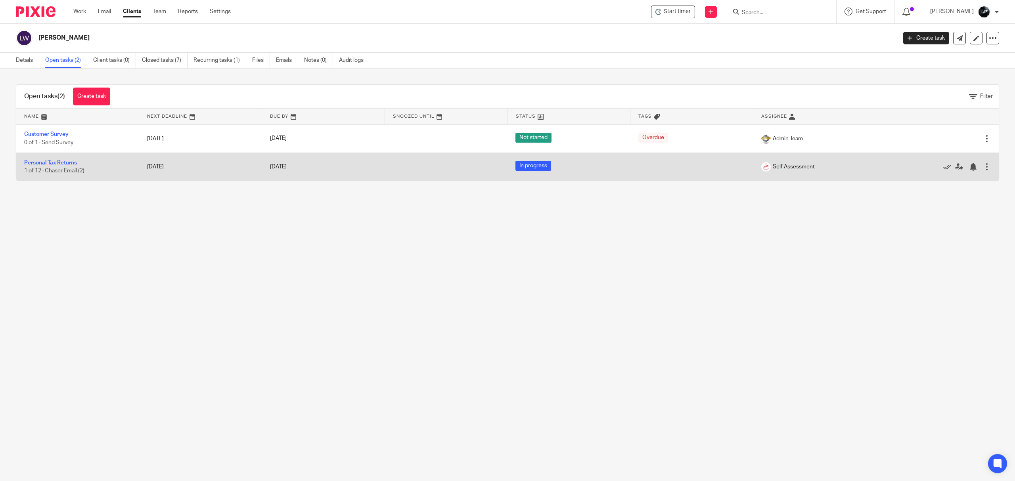
click at [41, 163] on link "Personal Tax Returns" at bounding box center [50, 163] width 53 height 6
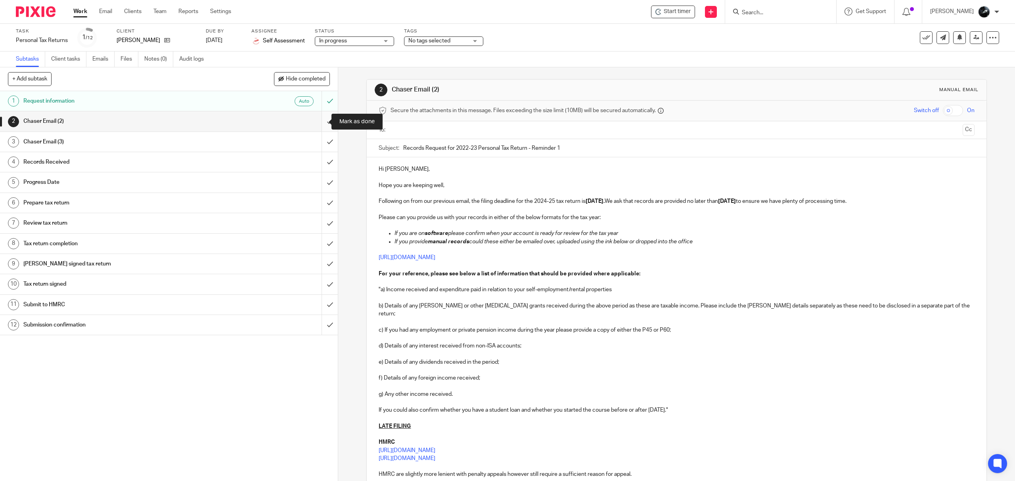
click at [316, 119] on input "submit" at bounding box center [169, 121] width 338 height 20
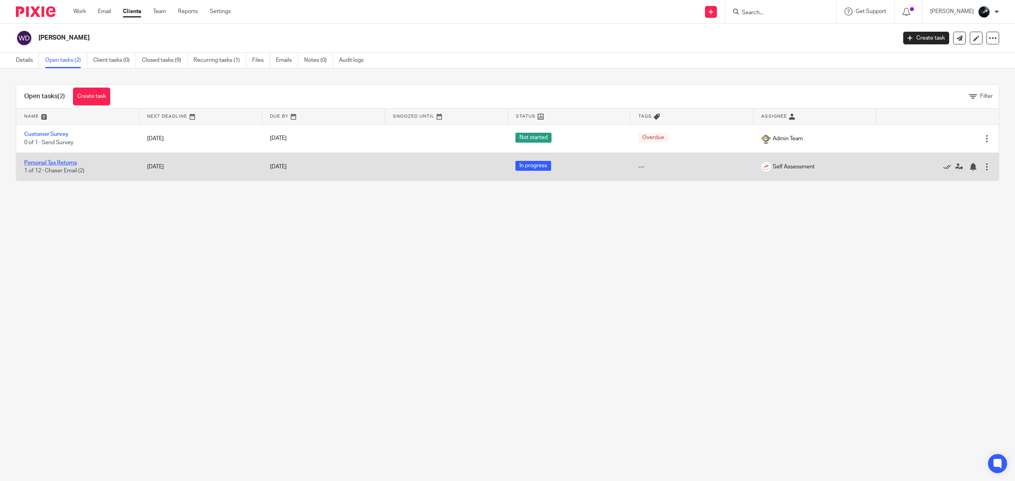
click at [45, 163] on link "Personal Tax Returns" at bounding box center [50, 163] width 53 height 6
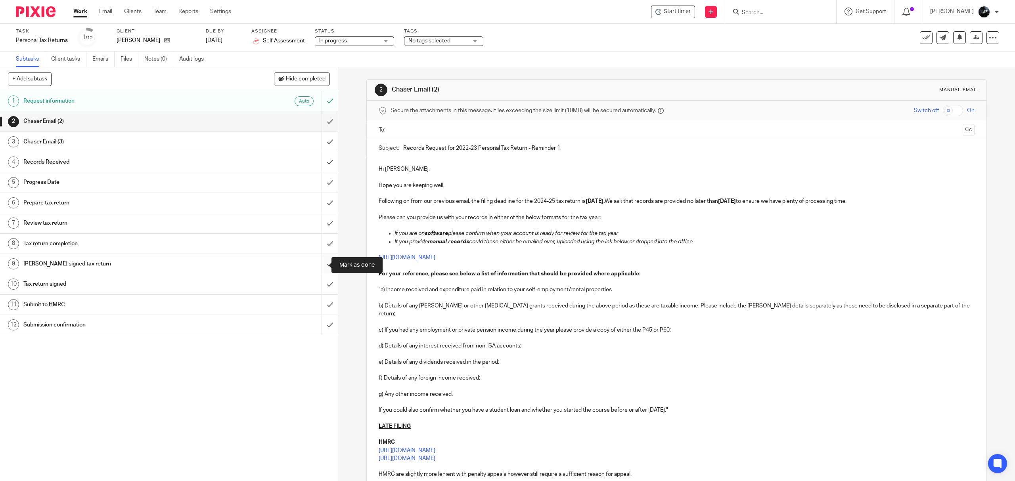
click at [319, 267] on input "submit" at bounding box center [169, 264] width 338 height 20
click at [319, 247] on input "submit" at bounding box center [169, 244] width 338 height 20
click at [318, 221] on input "submit" at bounding box center [169, 223] width 338 height 20
click at [318, 201] on input "submit" at bounding box center [169, 203] width 338 height 20
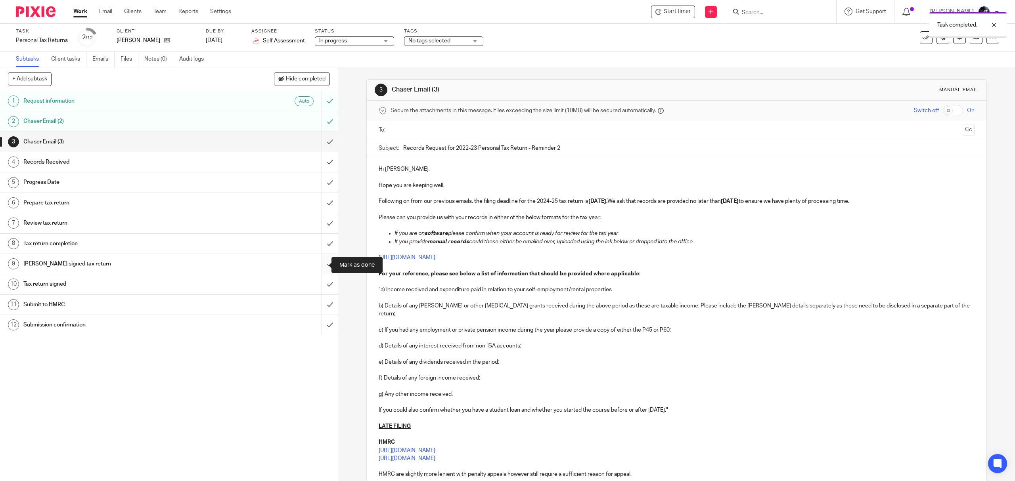
click at [320, 266] on input "submit" at bounding box center [169, 264] width 338 height 20
click at [320, 248] on input "submit" at bounding box center [169, 244] width 338 height 20
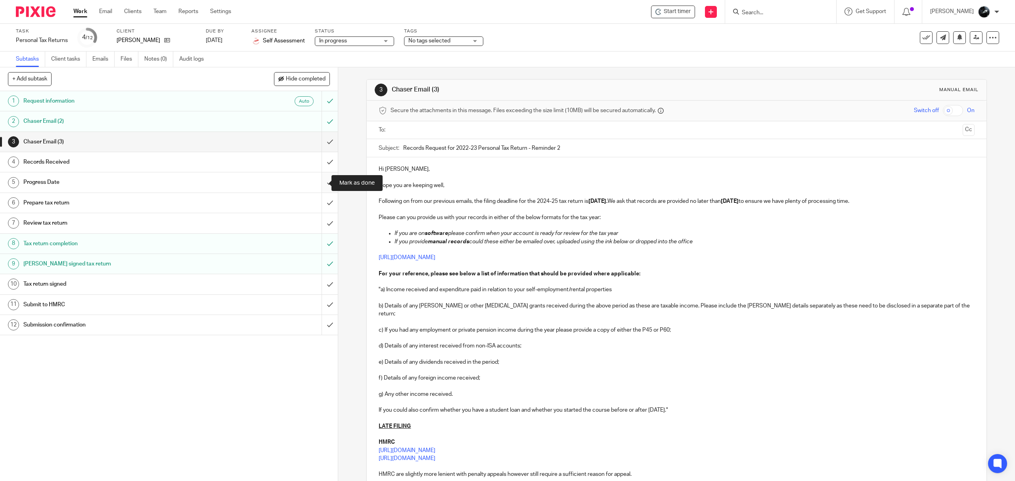
click at [319, 182] on input "submit" at bounding box center [169, 183] width 338 height 20
click at [316, 165] on input "submit" at bounding box center [169, 162] width 338 height 20
click at [318, 226] on input "submit" at bounding box center [169, 223] width 338 height 20
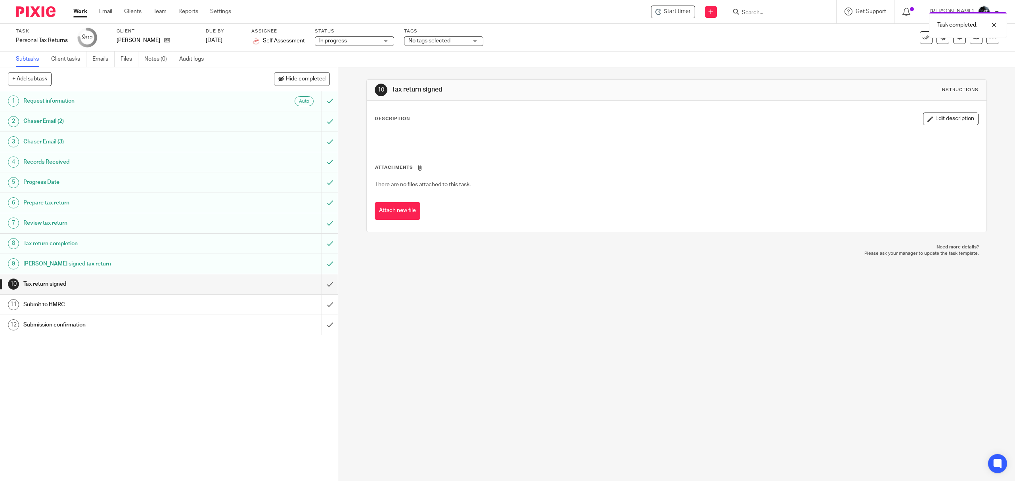
click at [454, 40] on span "No tags selected" at bounding box center [437, 41] width 59 height 8
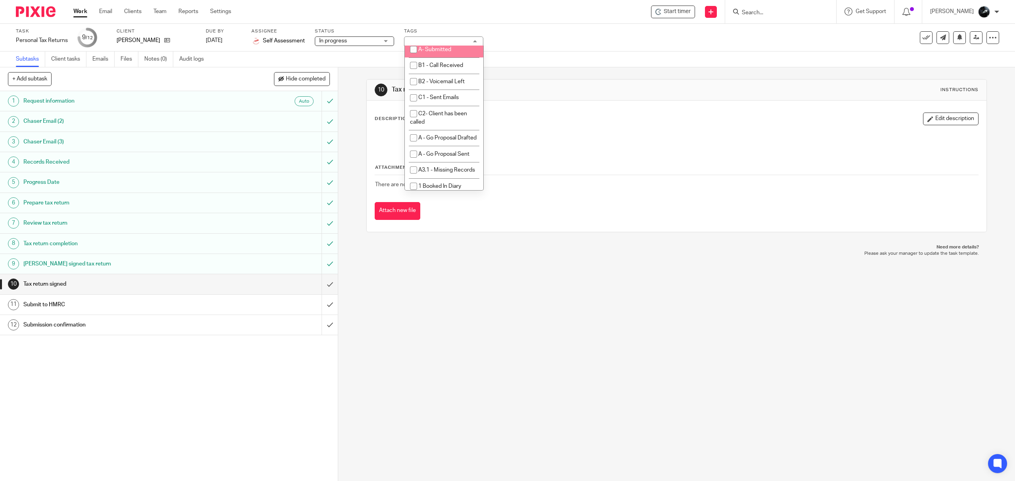
scroll to position [476, 0]
click at [441, 57] on span "A- Sent for Signature" at bounding box center [444, 54] width 52 height 6
checkbox input "true"
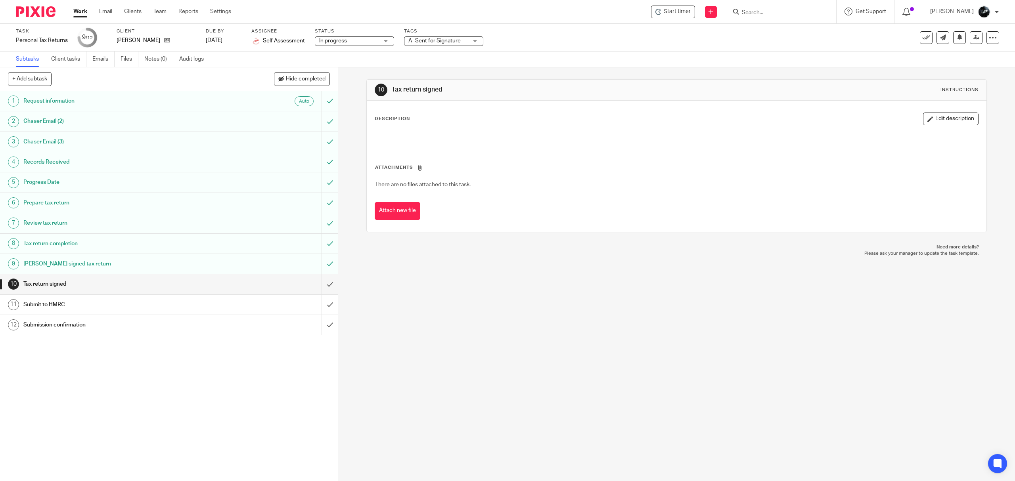
click at [478, 262] on div "10 Tax return signed Instructions Description Edit description Attachments Ther…" at bounding box center [676, 274] width 677 height 414
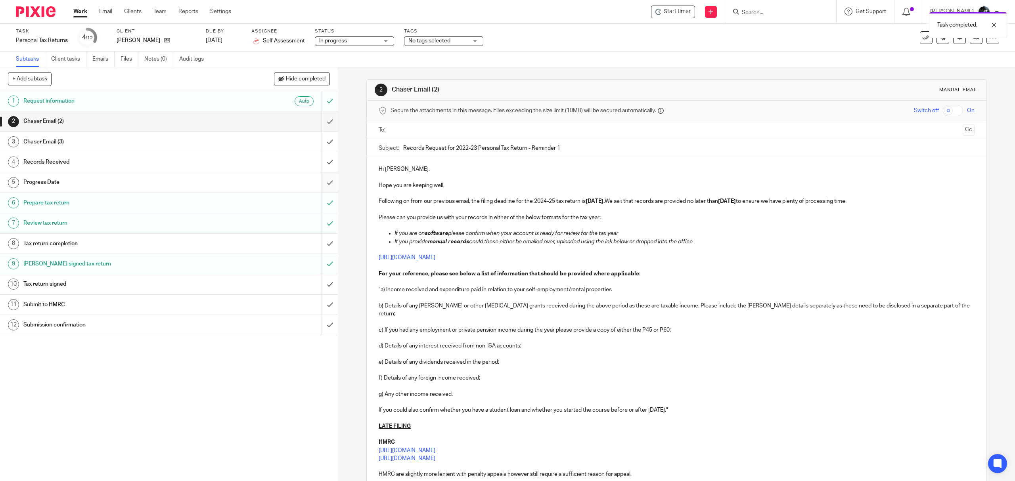
click at [316, 186] on input "submit" at bounding box center [169, 183] width 338 height 20
click at [319, 163] on input "submit" at bounding box center [169, 162] width 338 height 20
click at [319, 143] on input "submit" at bounding box center [169, 142] width 338 height 20
click at [318, 121] on input "submit" at bounding box center [169, 121] width 338 height 20
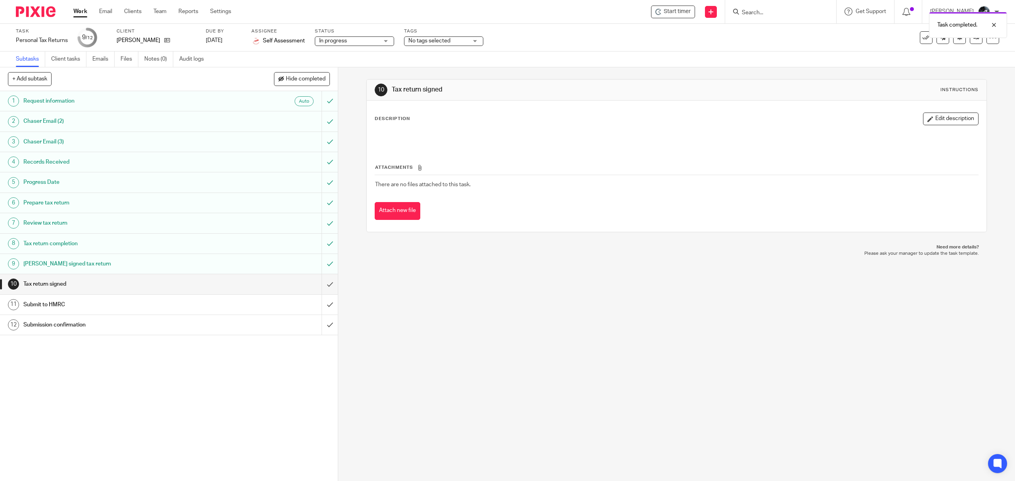
click at [451, 41] on span "No tags selected" at bounding box center [437, 41] width 59 height 8
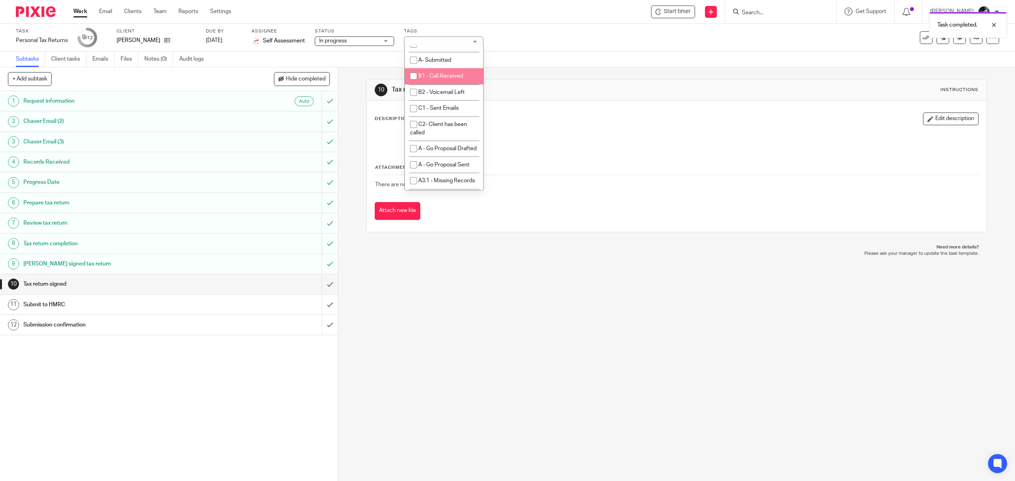
scroll to position [529, 0]
click at [453, 10] on li "A- Sent for Signature" at bounding box center [444, 1] width 79 height 16
checkbox input "true"
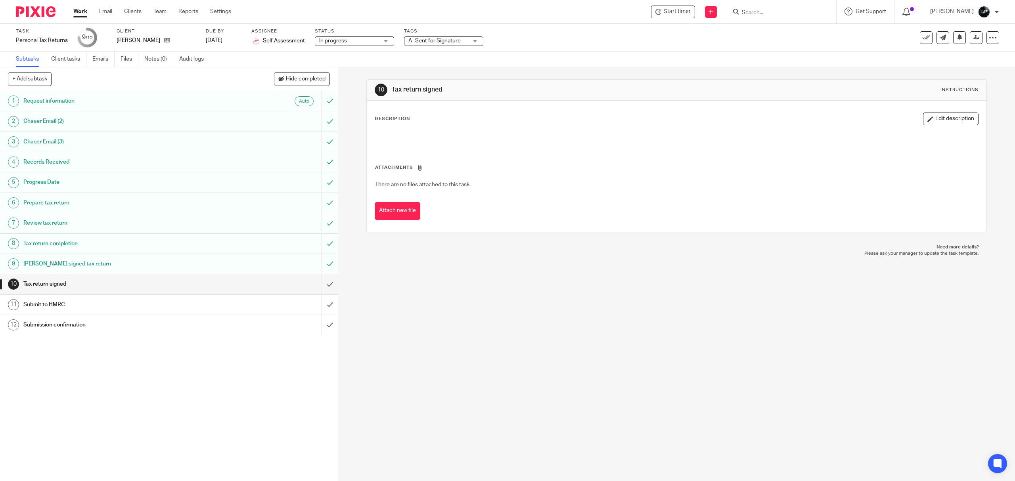
click at [467, 284] on div "10 Tax return signed Instructions Description Edit description Attachments Ther…" at bounding box center [676, 274] width 677 height 414
click at [40, 13] on img at bounding box center [36, 11] width 40 height 11
